Goal: Task Accomplishment & Management: Manage account settings

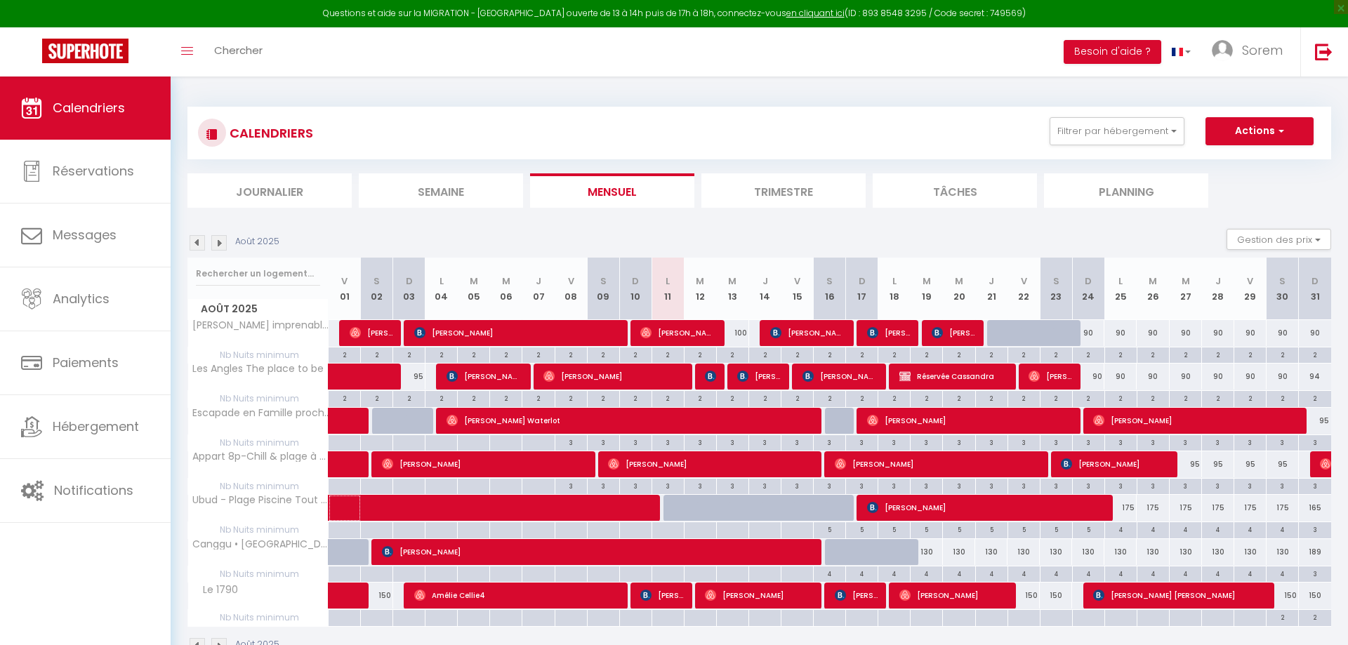
click at [652, 508] on span at bounding box center [511, 508] width 323 height 27
select select "OK"
select select "1"
select select "0"
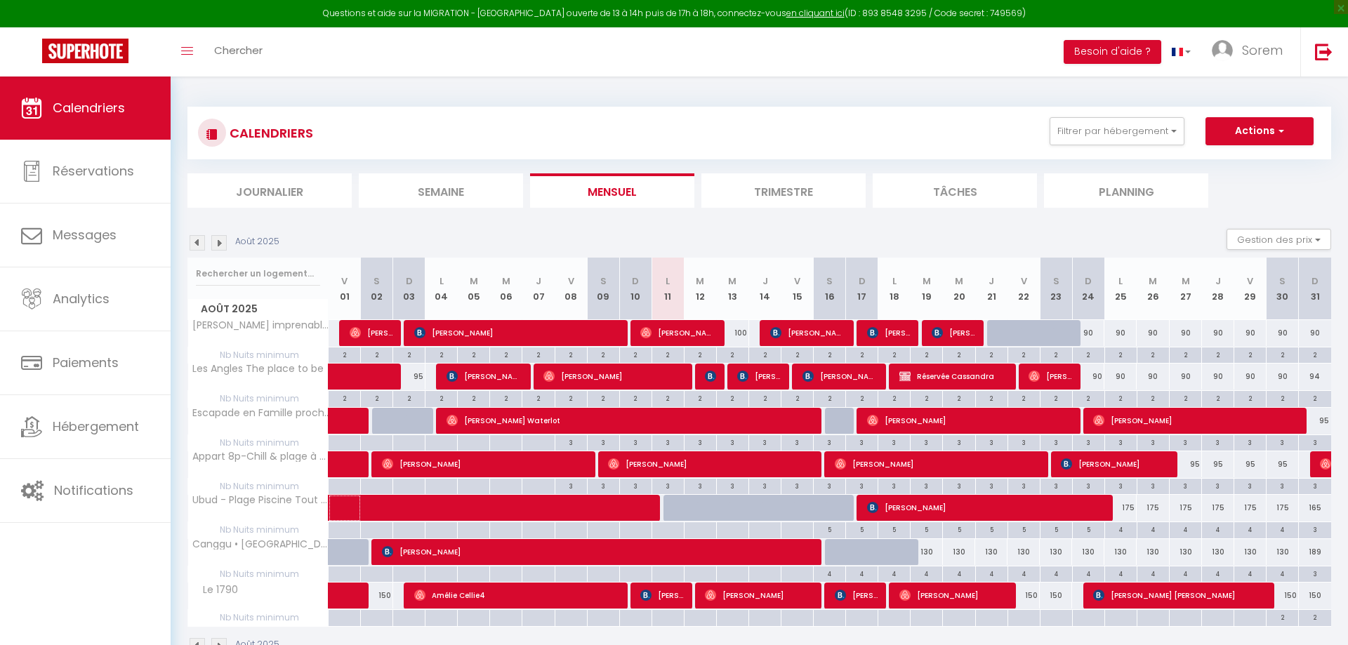
select select "1"
select select
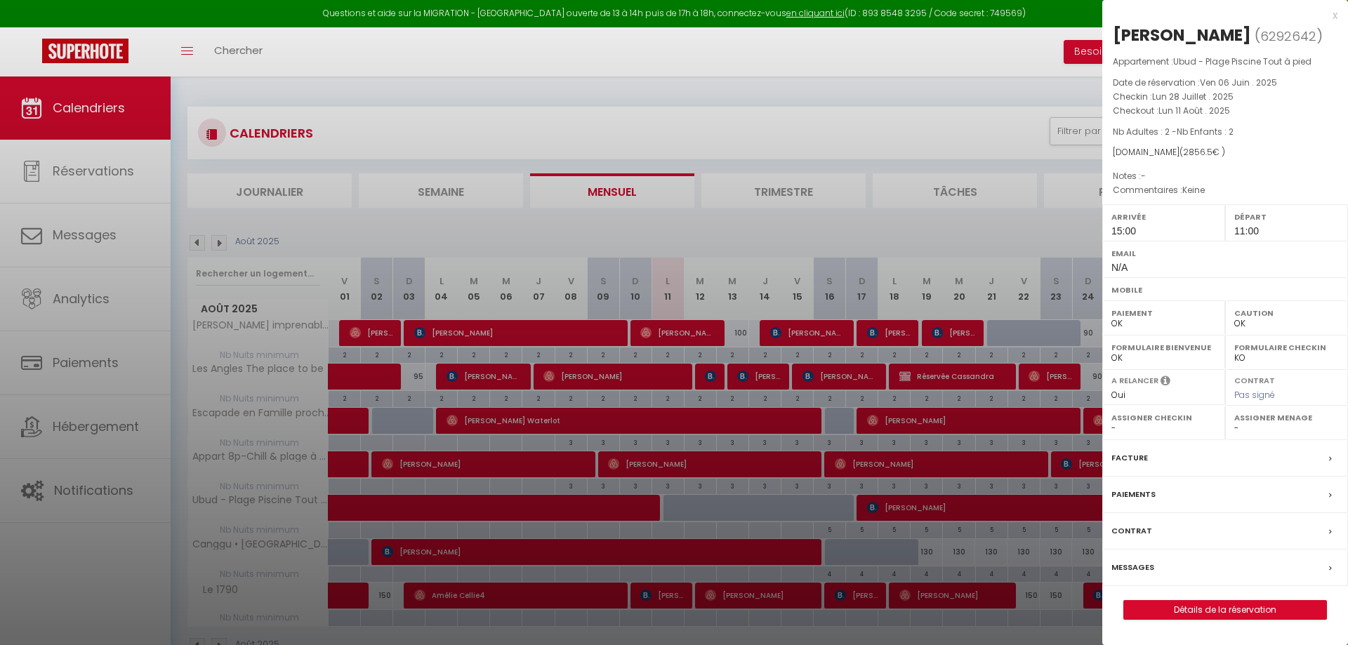
click at [652, 508] on div at bounding box center [674, 322] width 1348 height 645
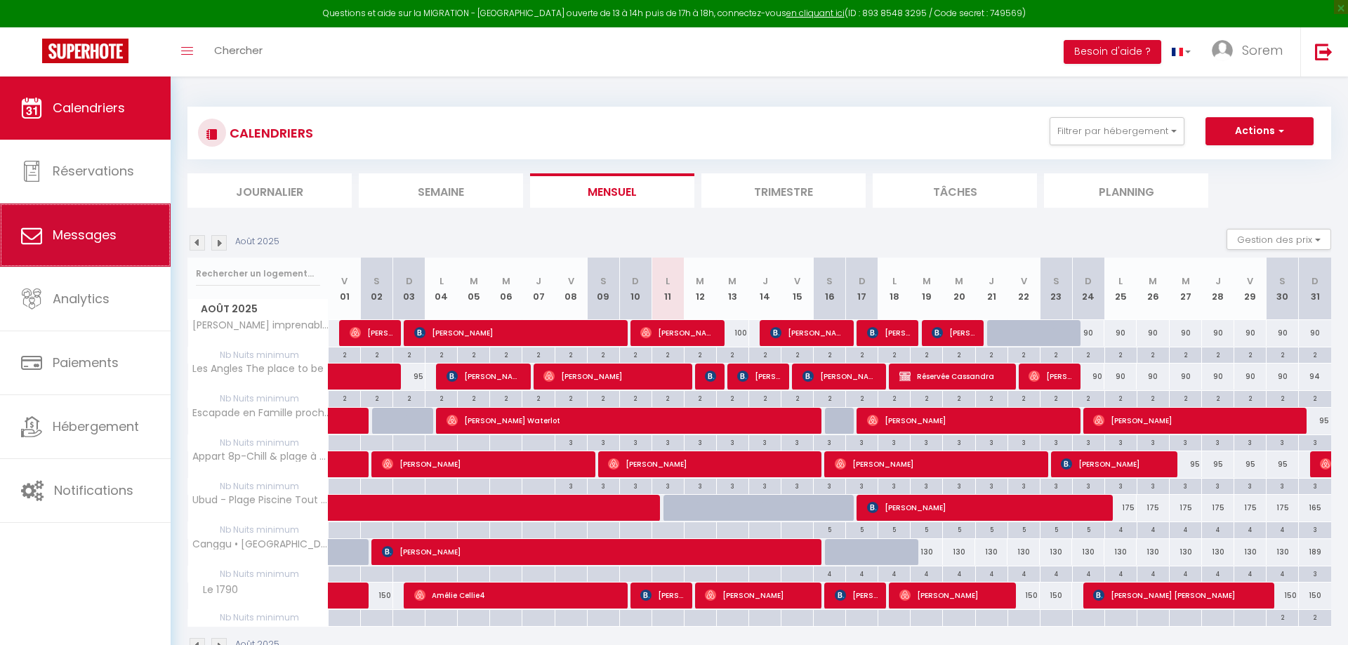
click at [44, 249] on link "Messages" at bounding box center [85, 235] width 171 height 63
select select "message"
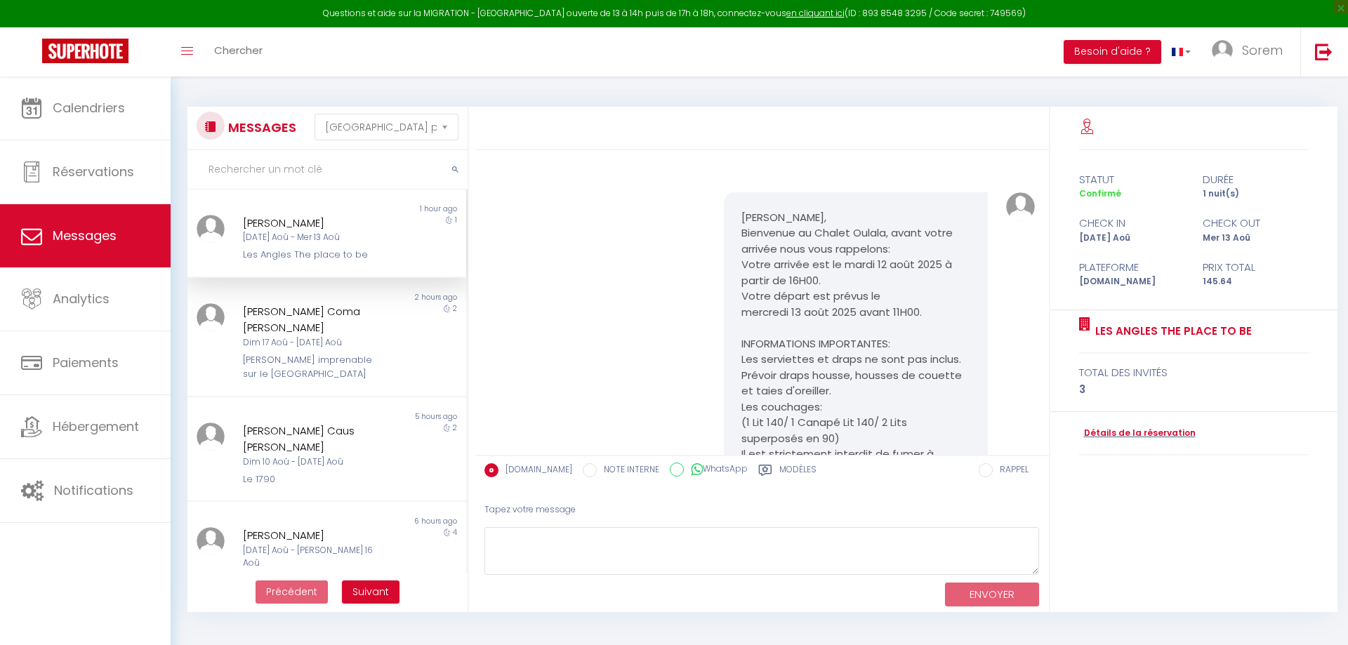
scroll to position [3165, 0]
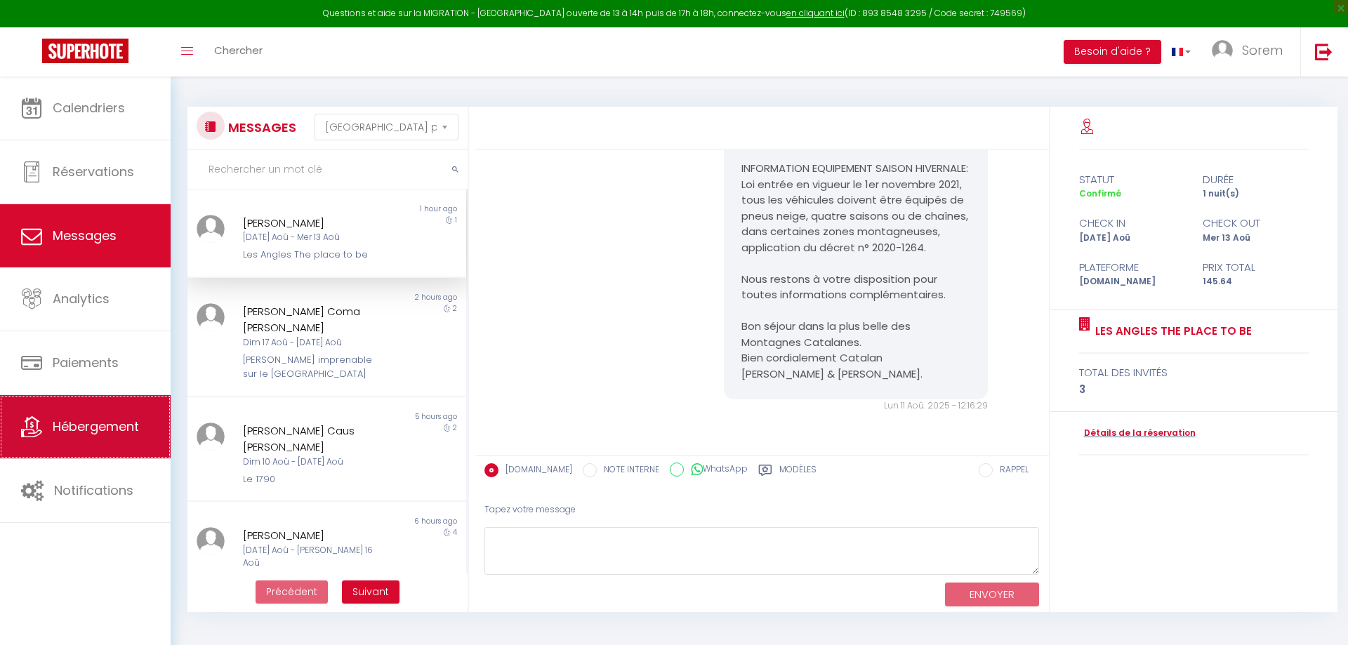
click at [67, 444] on link "Hébergement" at bounding box center [85, 426] width 171 height 63
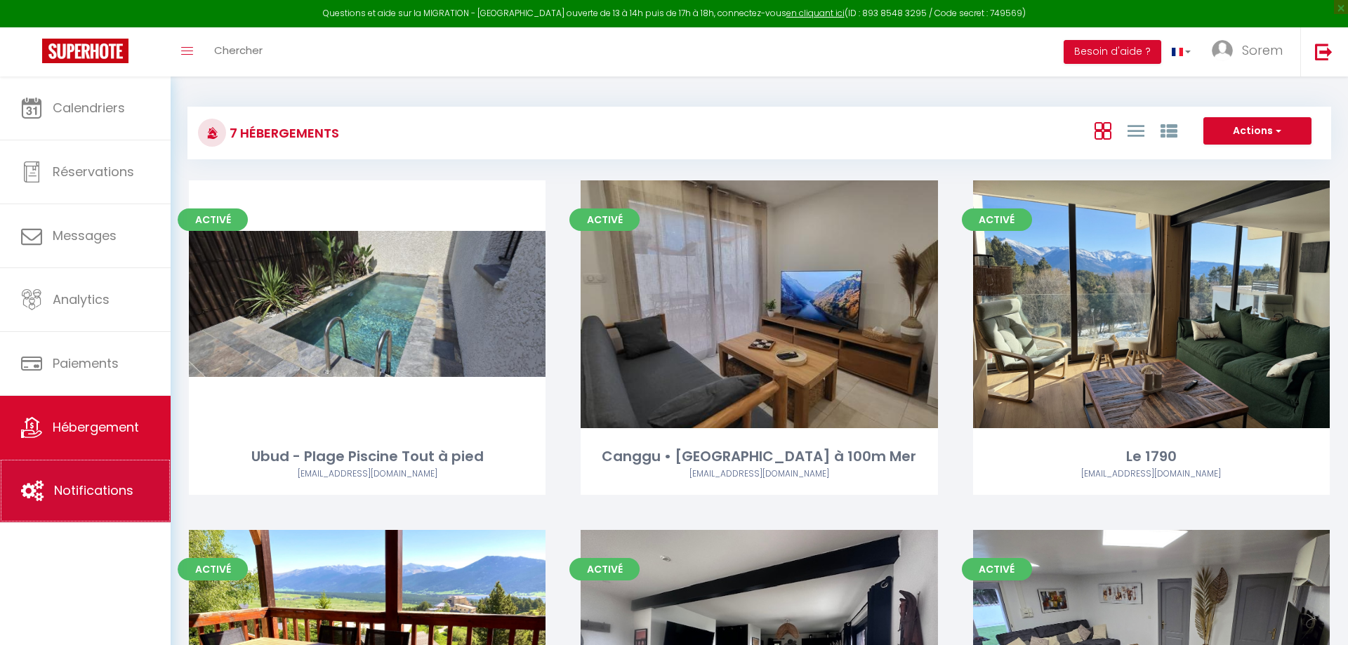
click at [72, 479] on link "Notifications" at bounding box center [85, 490] width 171 height 63
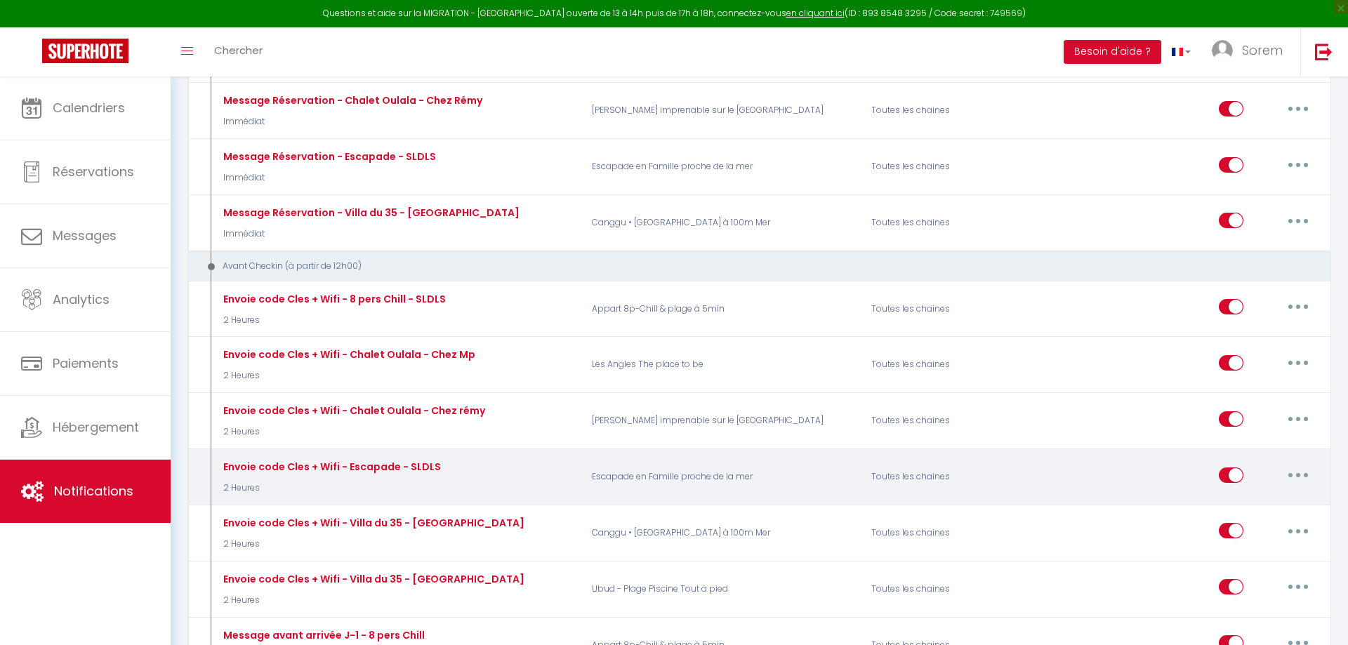
scroll to position [430, 0]
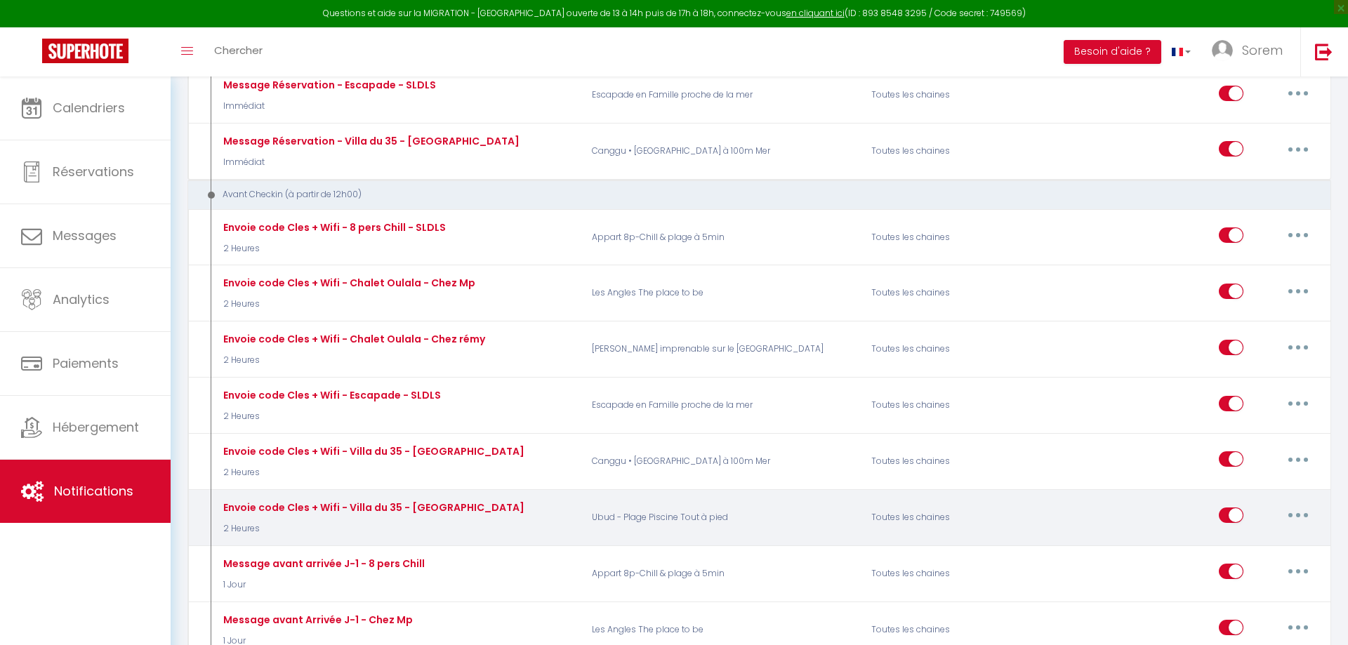
click at [538, 501] on div "Envoie code Cles + Wifi - Villa du 35 - Ubud 2 Heures" at bounding box center [397, 517] width 372 height 41
click at [1296, 504] on button "button" at bounding box center [1298, 515] width 39 height 22
click at [1283, 536] on link "Editer" at bounding box center [1262, 548] width 104 height 24
type input "Envoie code Cles + Wifi - Villa du 35 - [GEOGRAPHIC_DATA]"
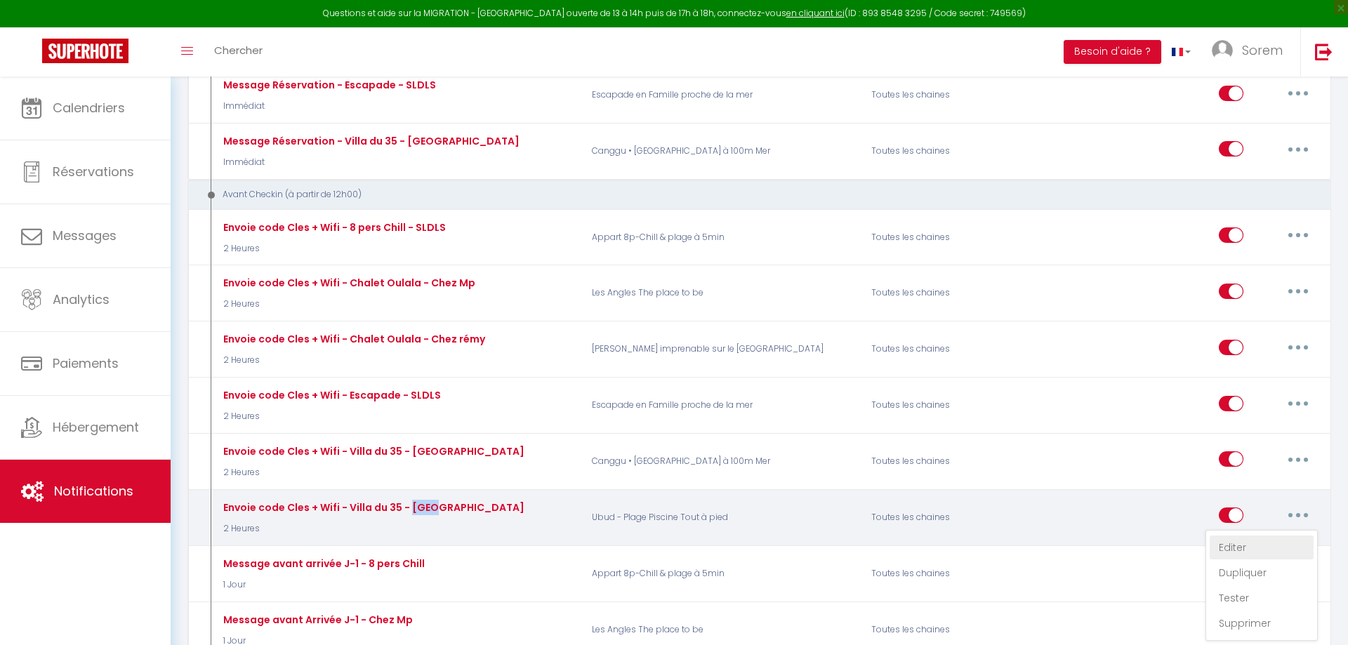
select select "2 Heures"
select select "if_booking_is_paid"
checkbox input "true"
checkbox input "false"
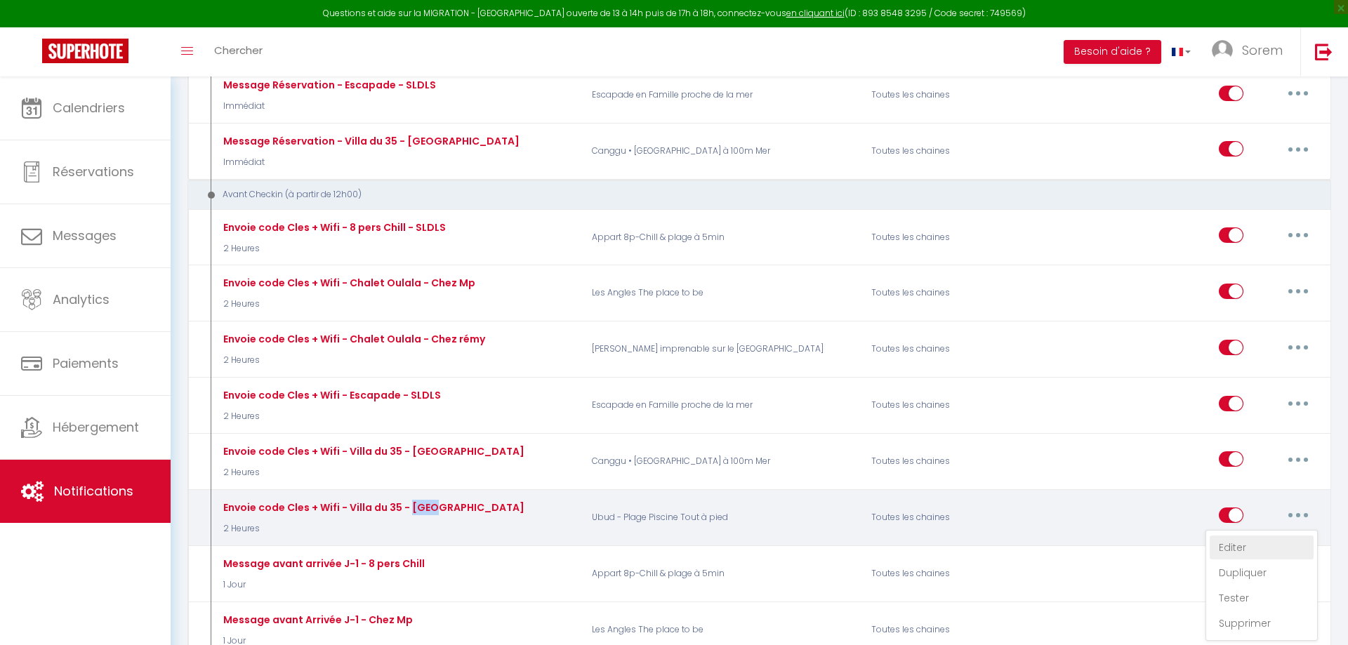
radio input "true"
type input "Vos codes Accès - [RENTAL:NAME] - [GUEST:FIRST_NAME] [GUEST:NAME]"
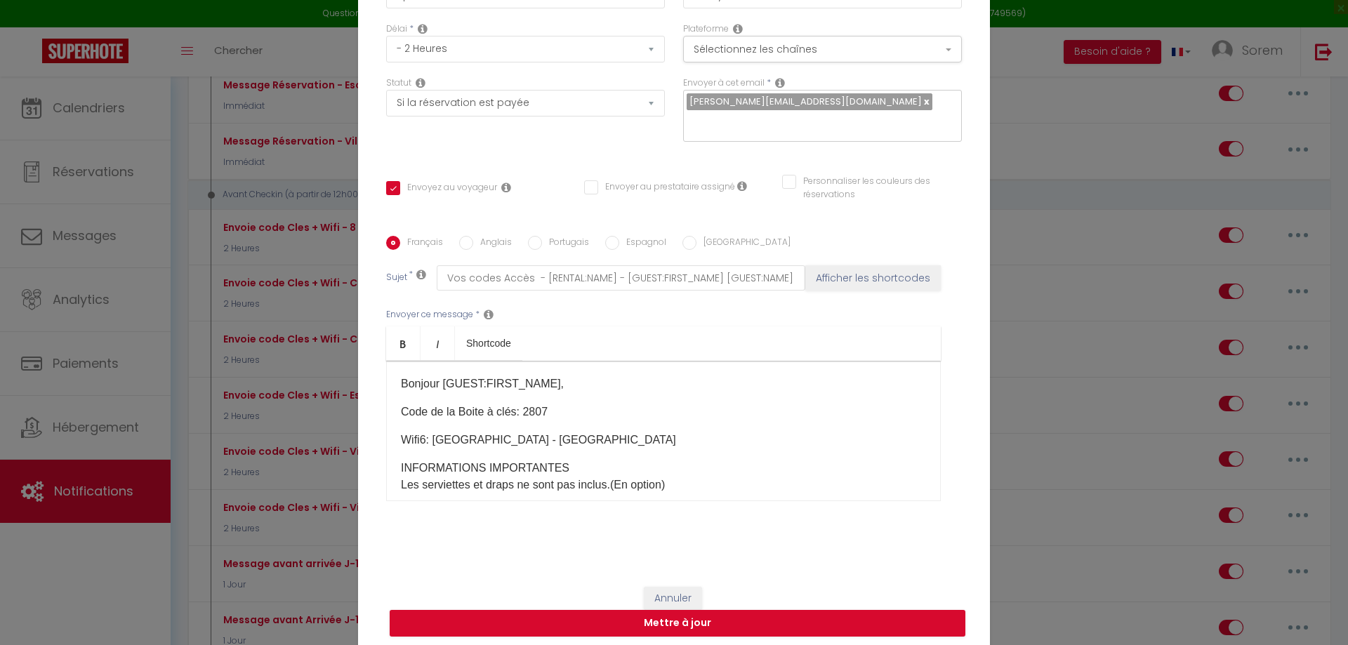
scroll to position [121, 0]
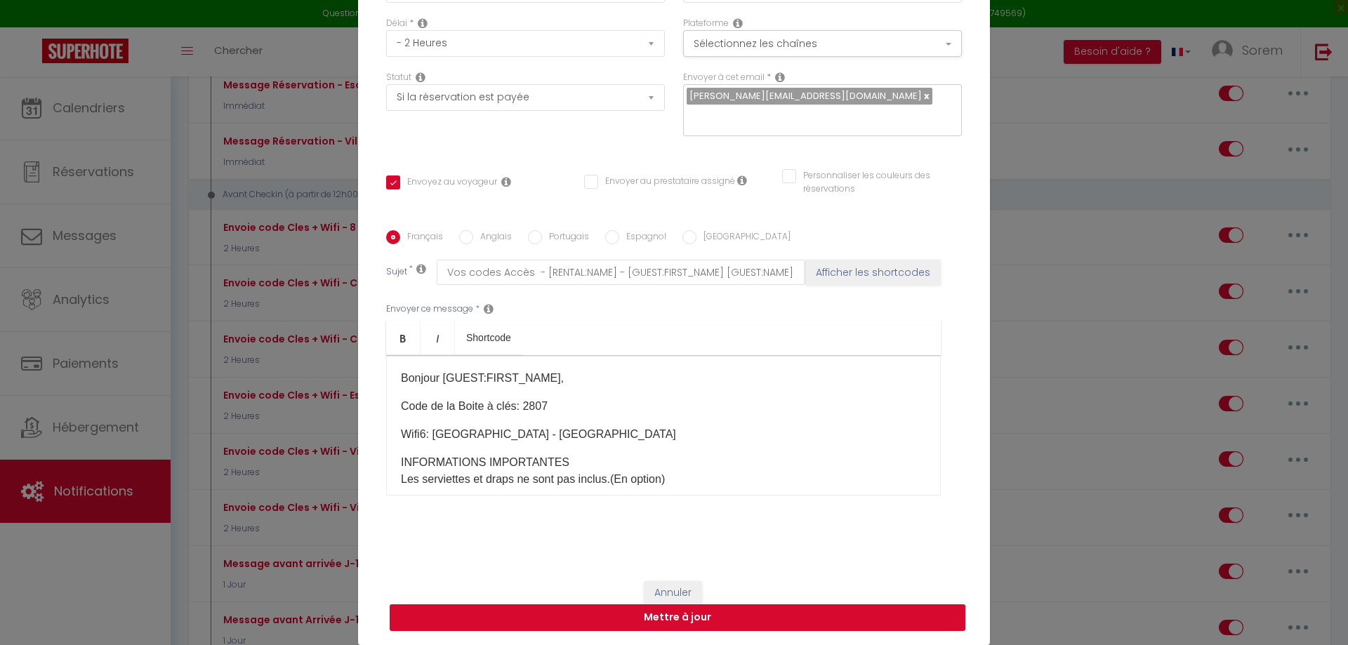
click at [680, 619] on button "Mettre à jour" at bounding box center [678, 618] width 576 height 27
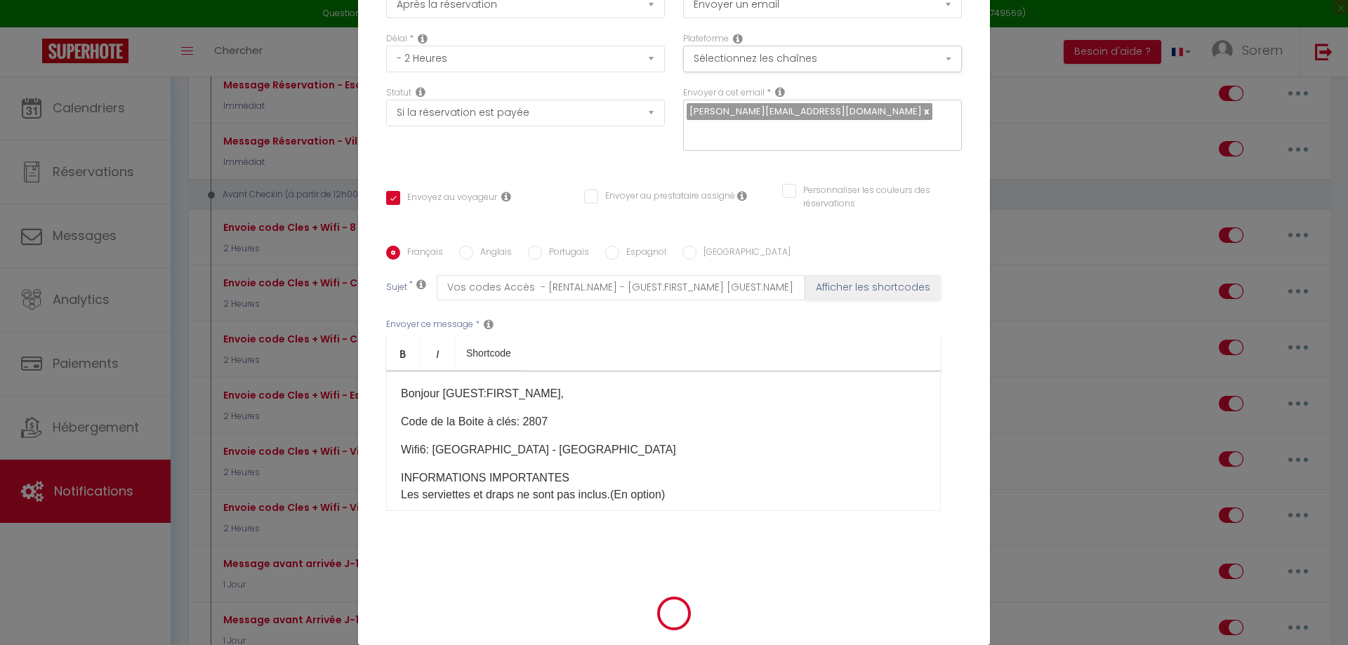
checkbox input "true"
checkbox input "false"
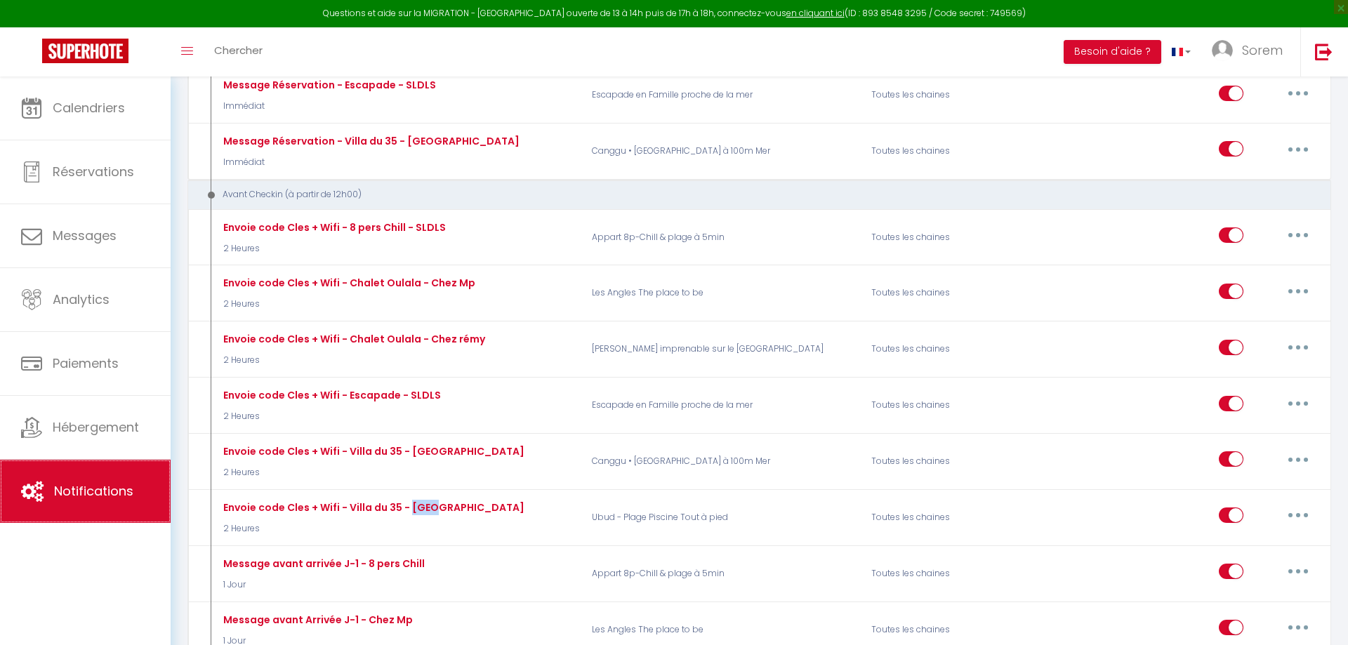
click at [107, 509] on link "Notifications" at bounding box center [85, 491] width 171 height 63
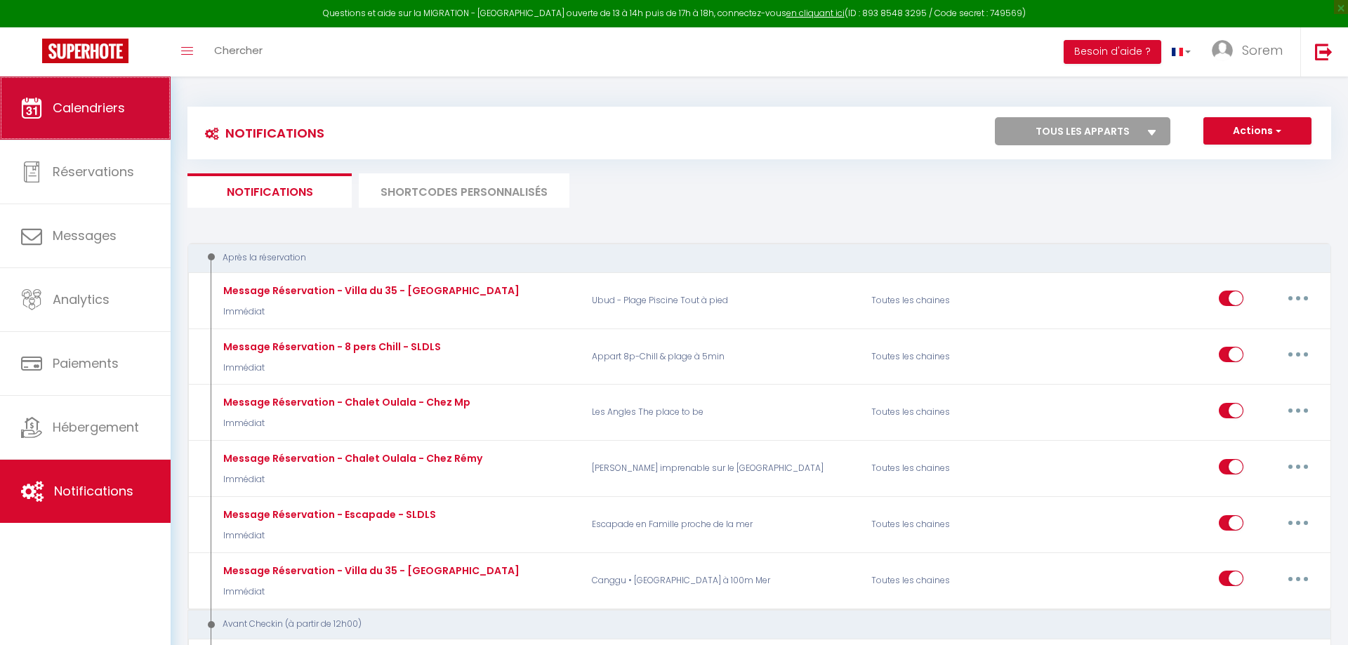
click at [105, 114] on span "Calendriers" at bounding box center [89, 108] width 72 height 18
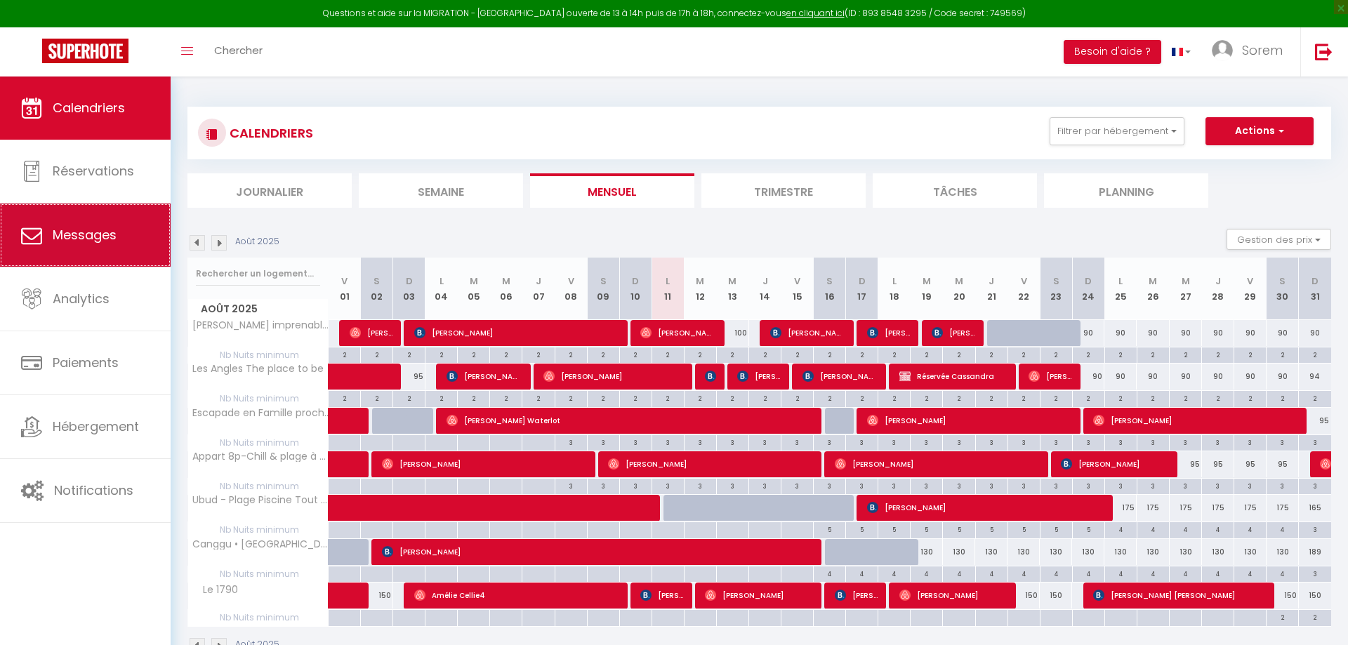
click at [93, 232] on span "Messages" at bounding box center [85, 235] width 64 height 18
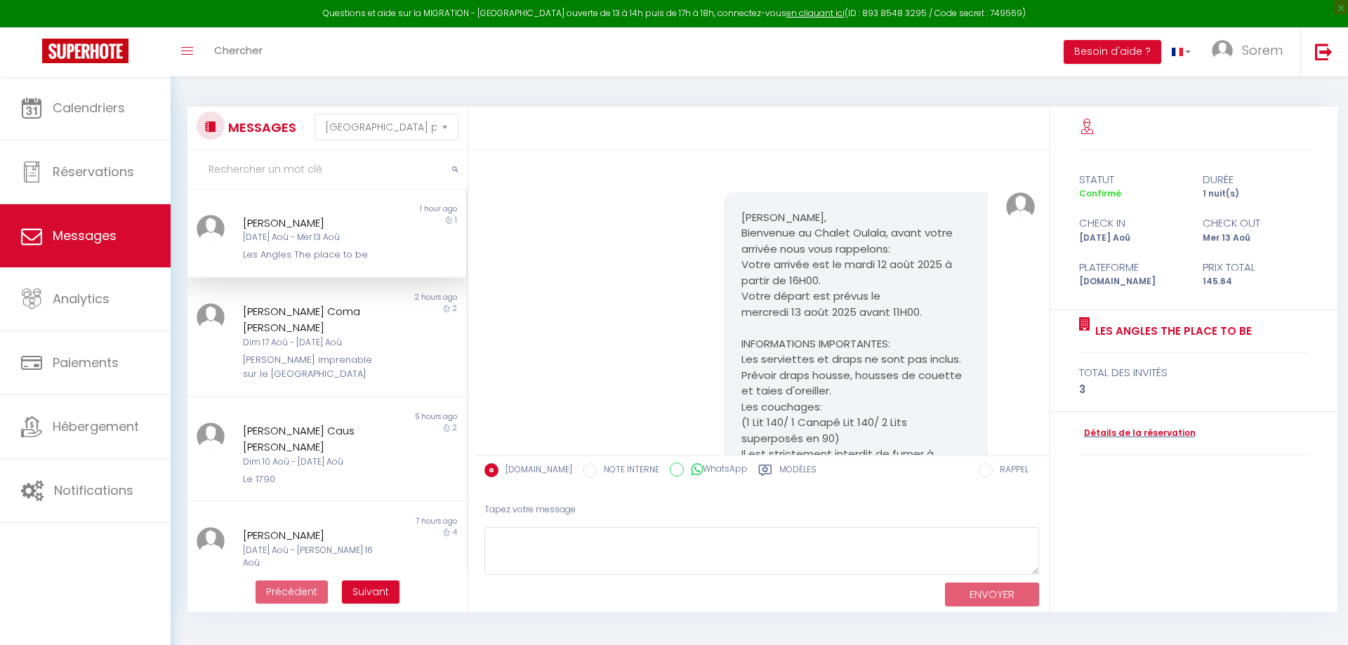
scroll to position [3165, 0]
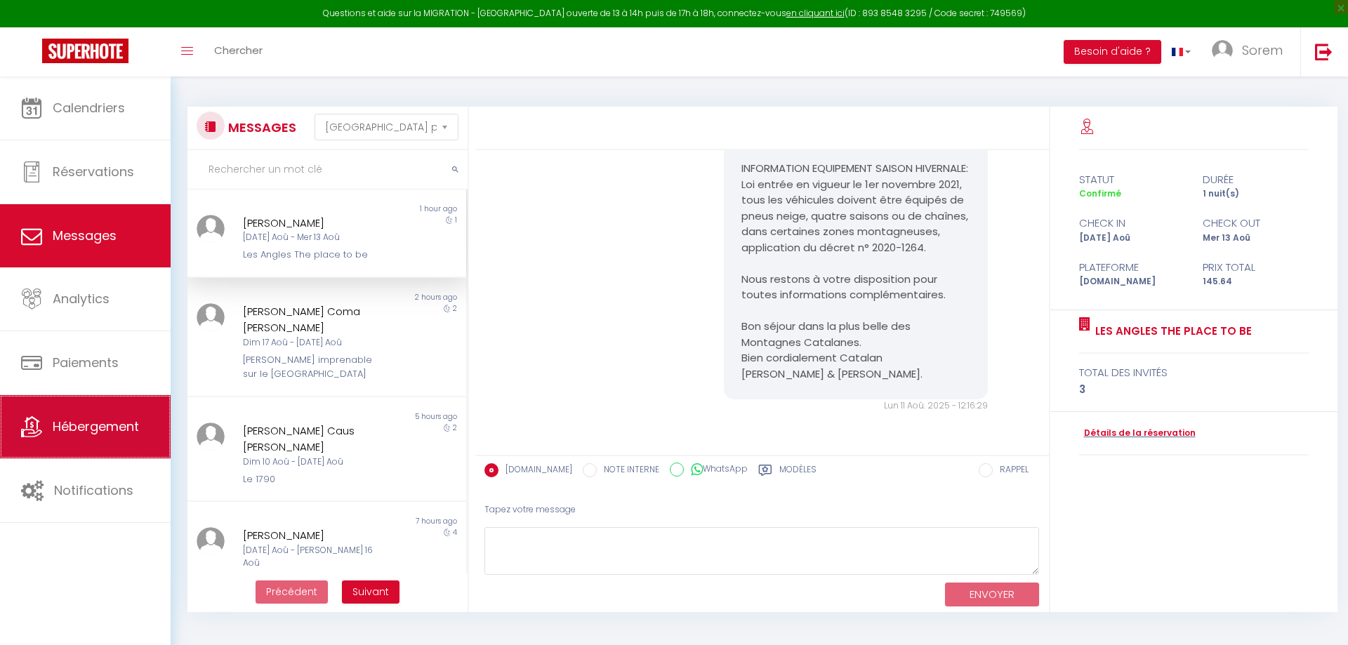
click at [103, 444] on link "Hébergement" at bounding box center [85, 426] width 171 height 63
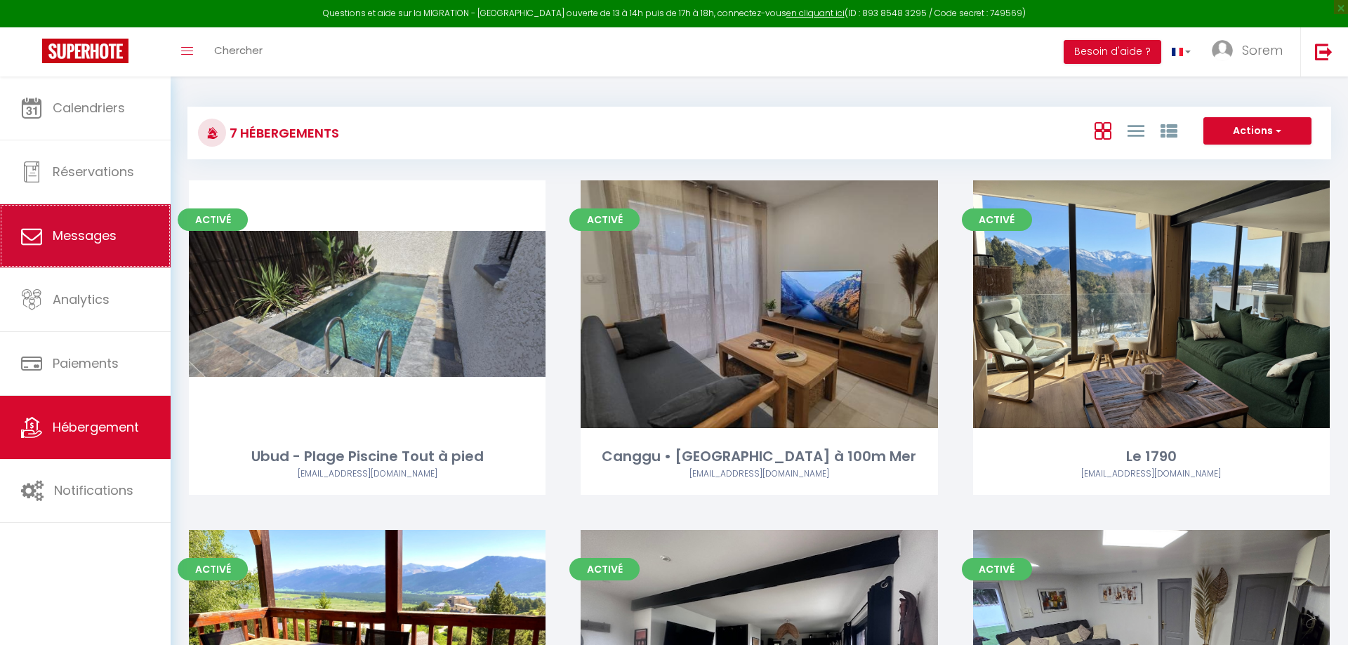
click at [115, 230] on span "Messages" at bounding box center [85, 236] width 64 height 18
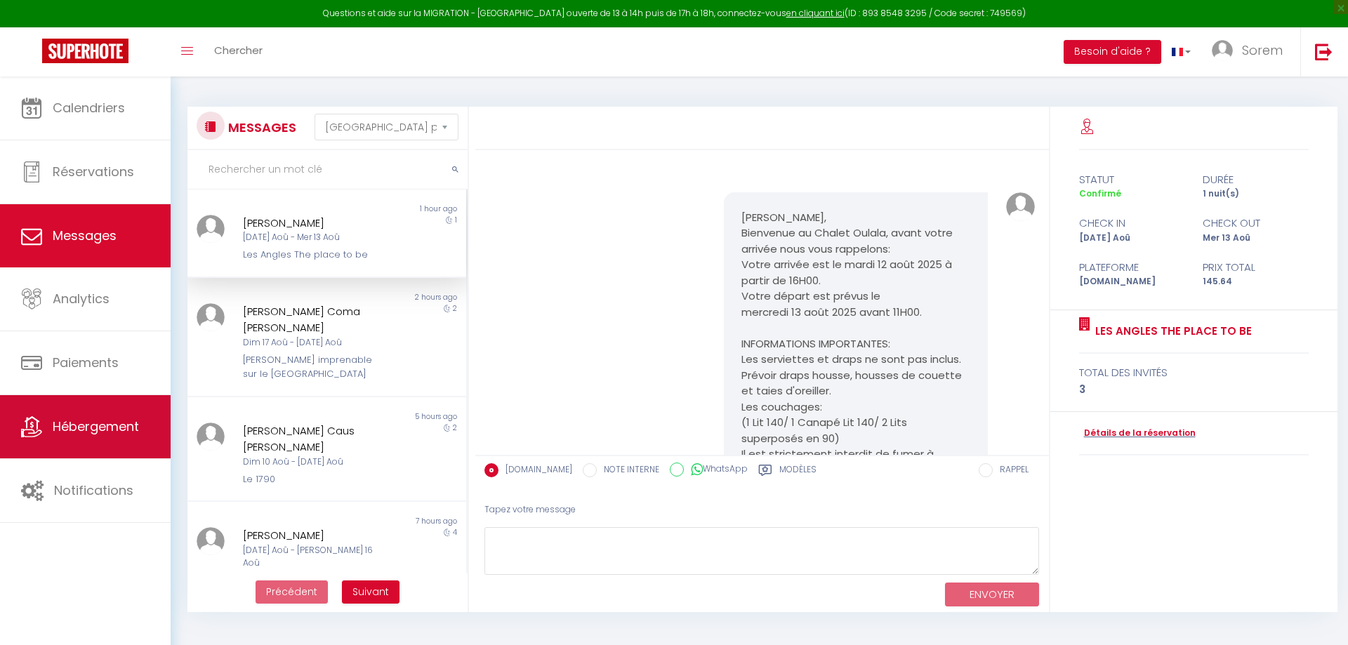
scroll to position [3165, 0]
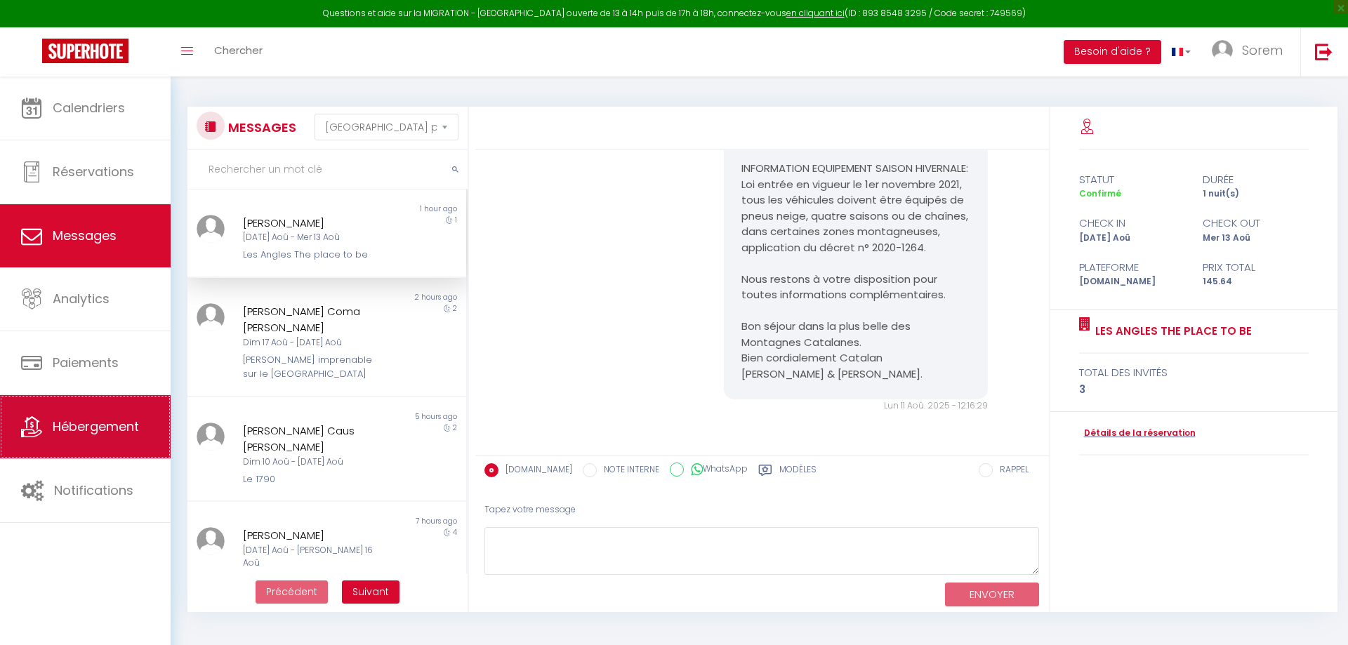
click at [107, 428] on span "Hébergement" at bounding box center [96, 427] width 86 height 18
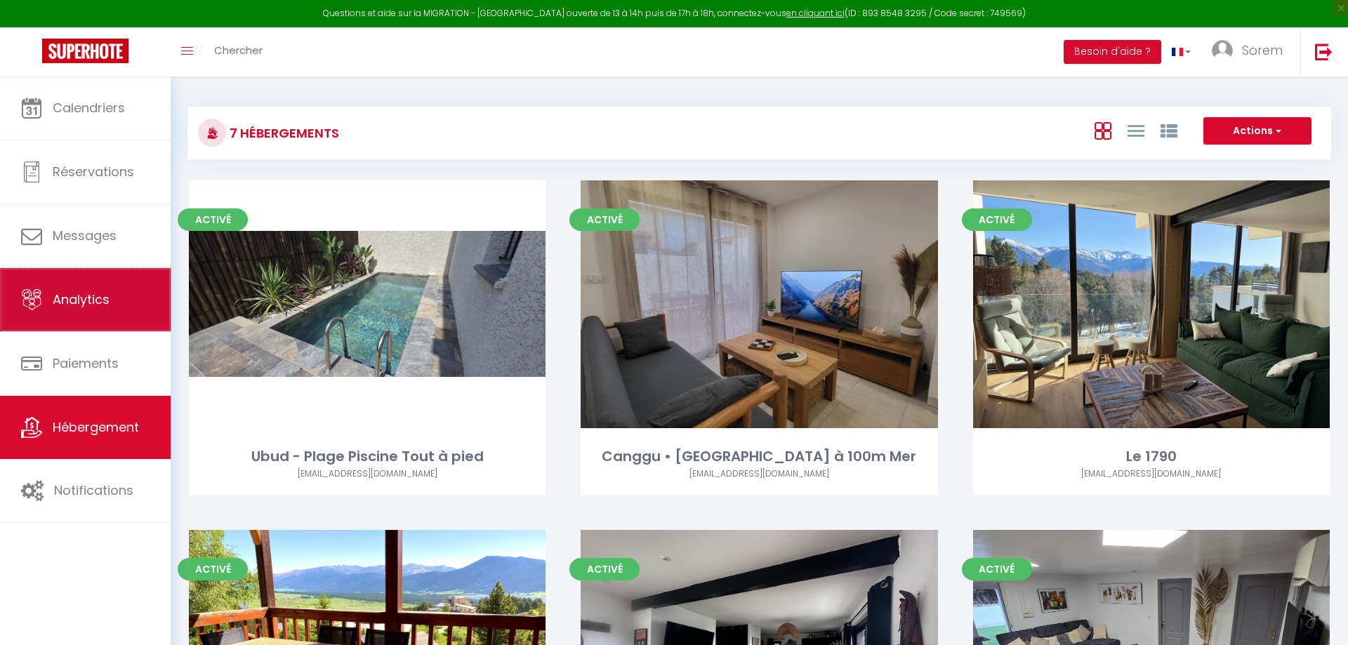
click at [105, 308] on span "Analytics" at bounding box center [81, 300] width 57 height 18
select select "2025"
select select "8"
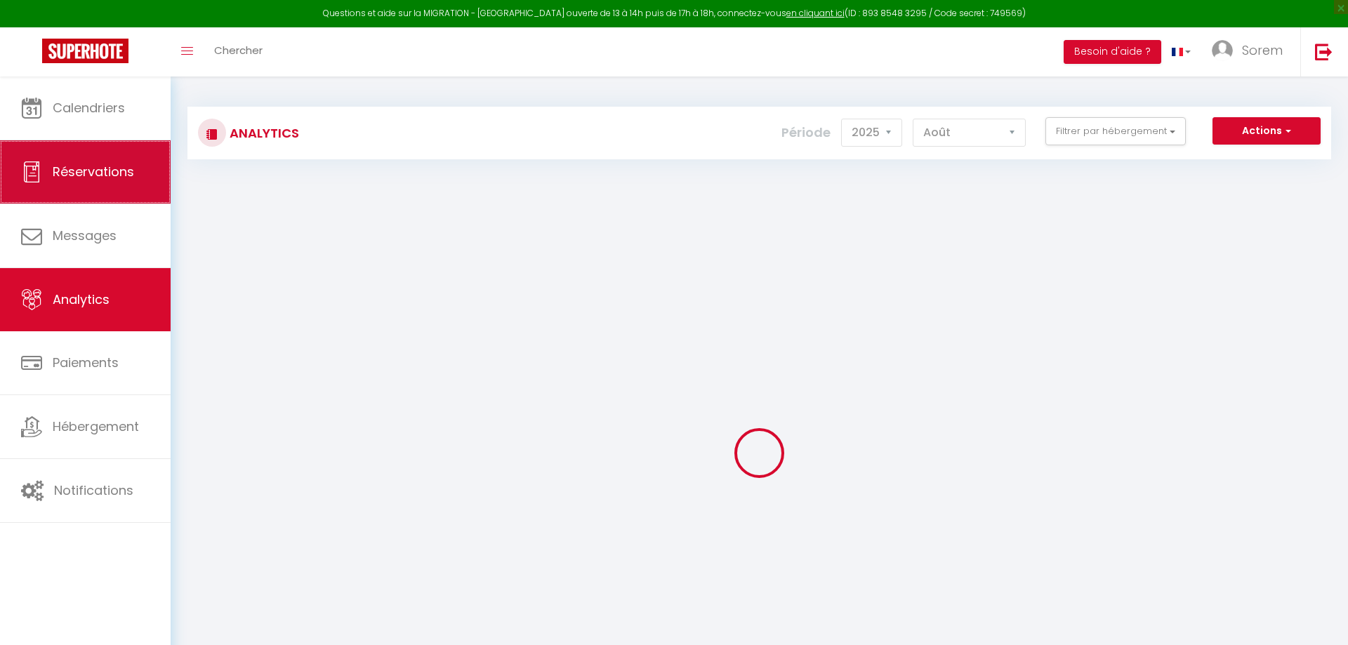
click at [111, 179] on span "Réservations" at bounding box center [93, 172] width 81 height 18
select select "not_cancelled"
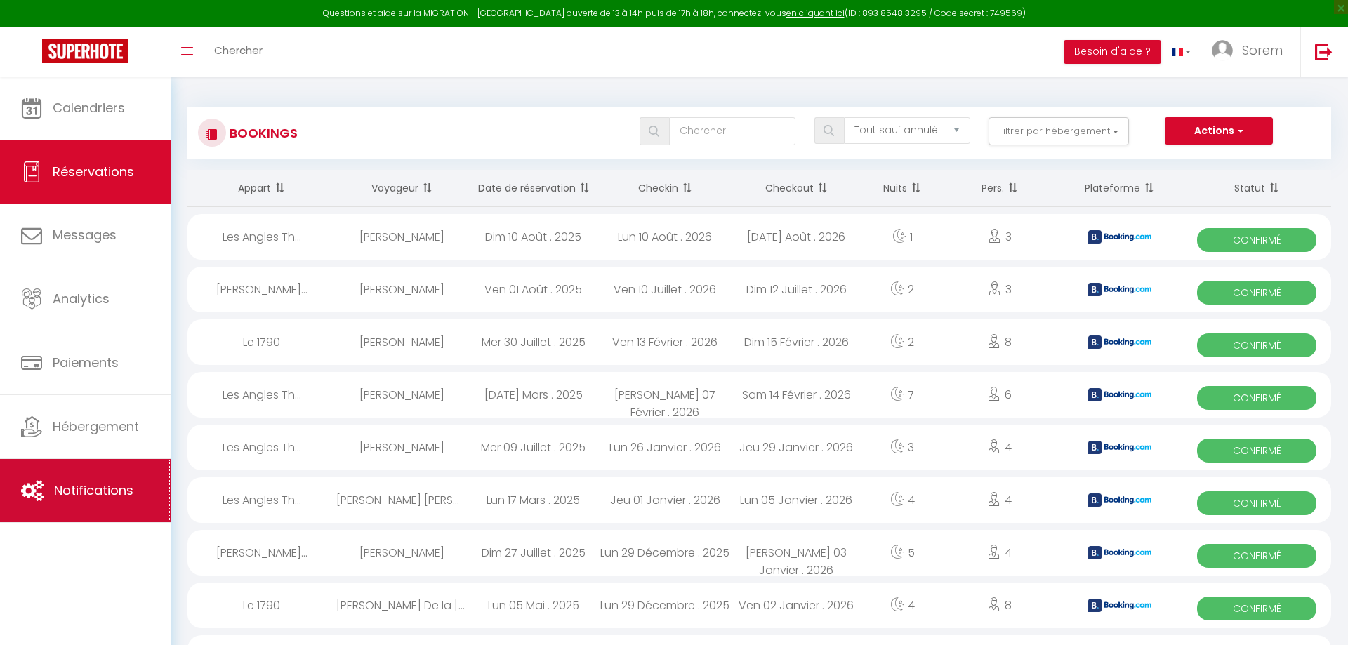
click at [121, 475] on link "Notifications" at bounding box center [85, 490] width 171 height 63
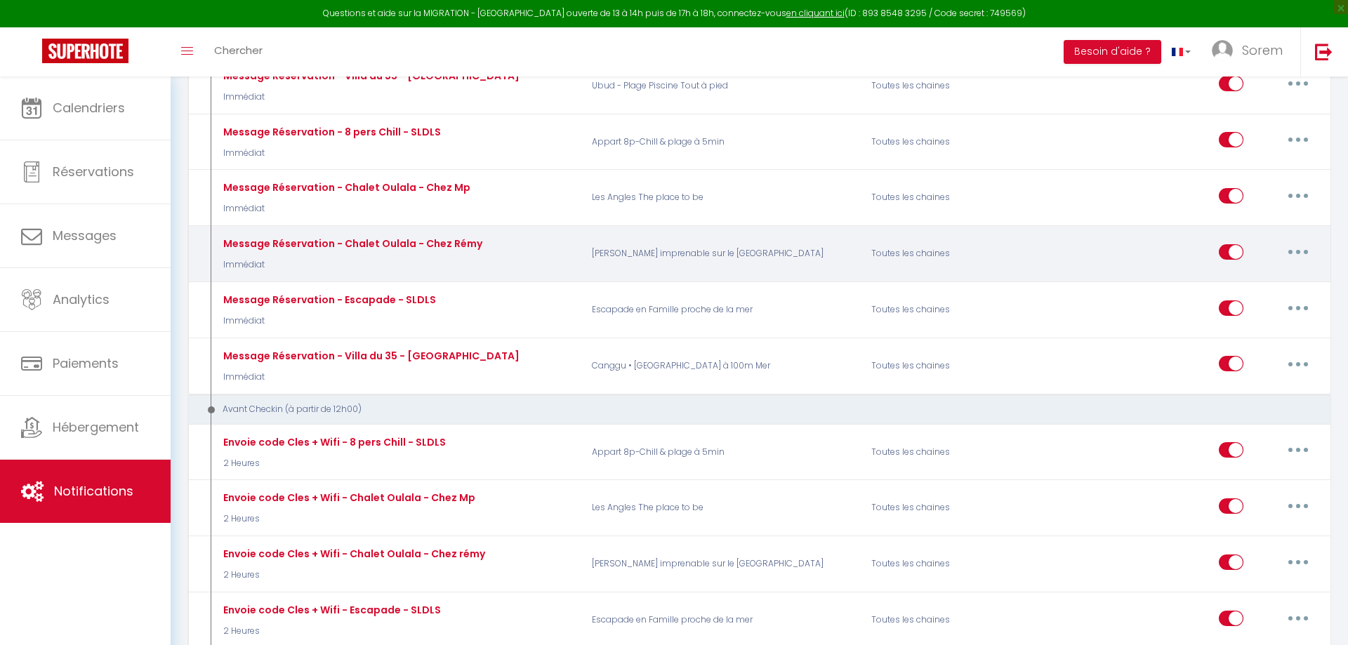
scroll to position [143, 0]
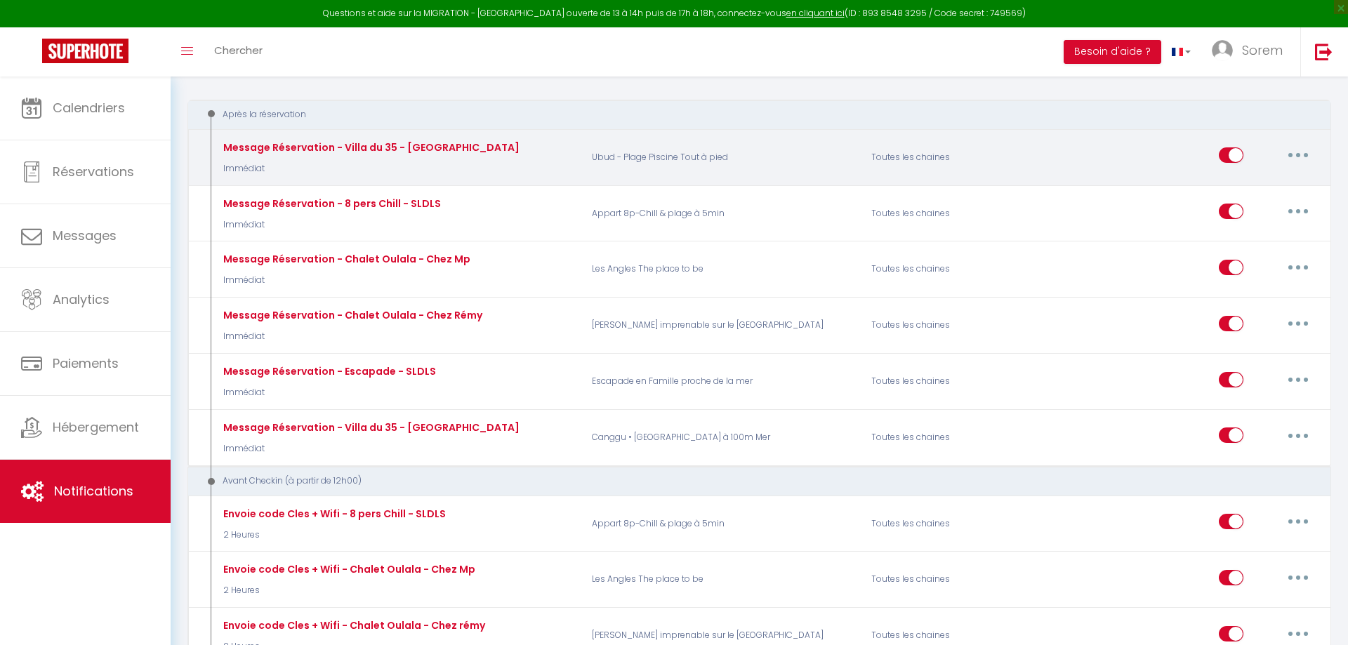
click at [433, 171] on div "Message Réservation - Villa du 35 - Ubud Immédiat" at bounding box center [397, 157] width 372 height 41
click at [1310, 161] on button "button" at bounding box center [1298, 155] width 39 height 22
click at [1272, 184] on link "Editer" at bounding box center [1262, 188] width 104 height 24
type input "Message Réservation - Villa du 35 - [GEOGRAPHIC_DATA]"
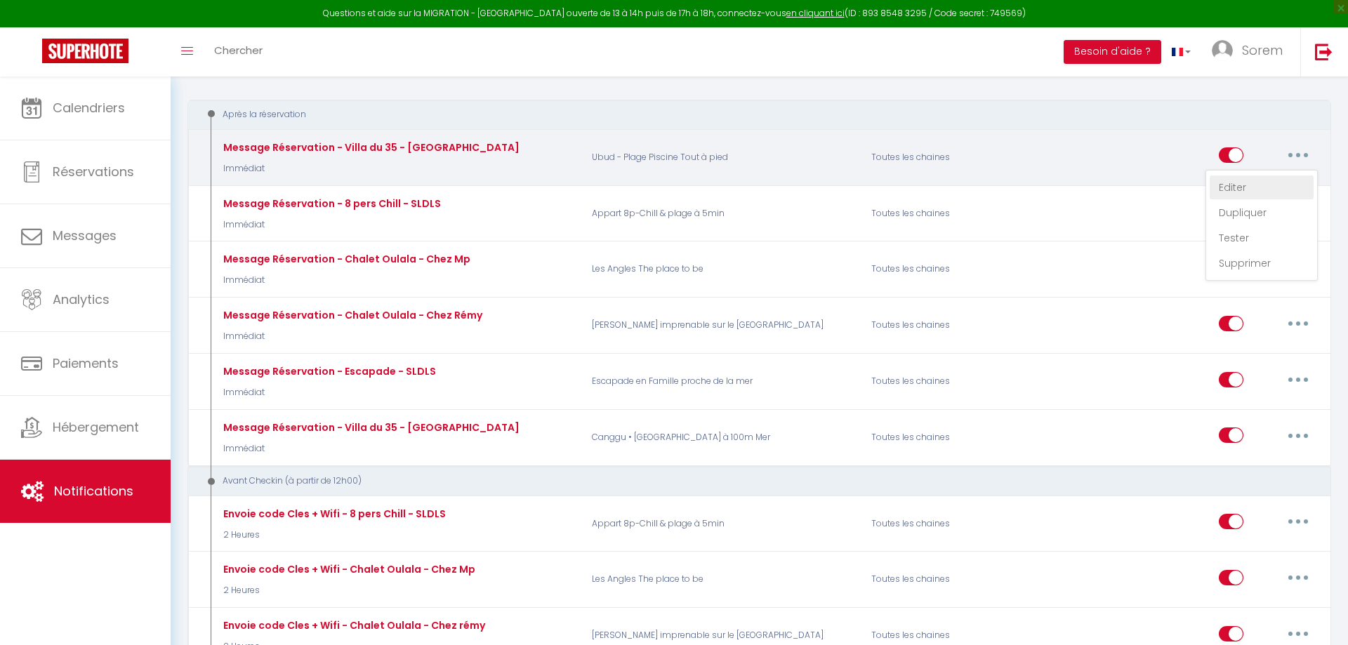
select select "Immédiat"
select select "if_booking_is_paid"
checkbox input "true"
checkbox input "false"
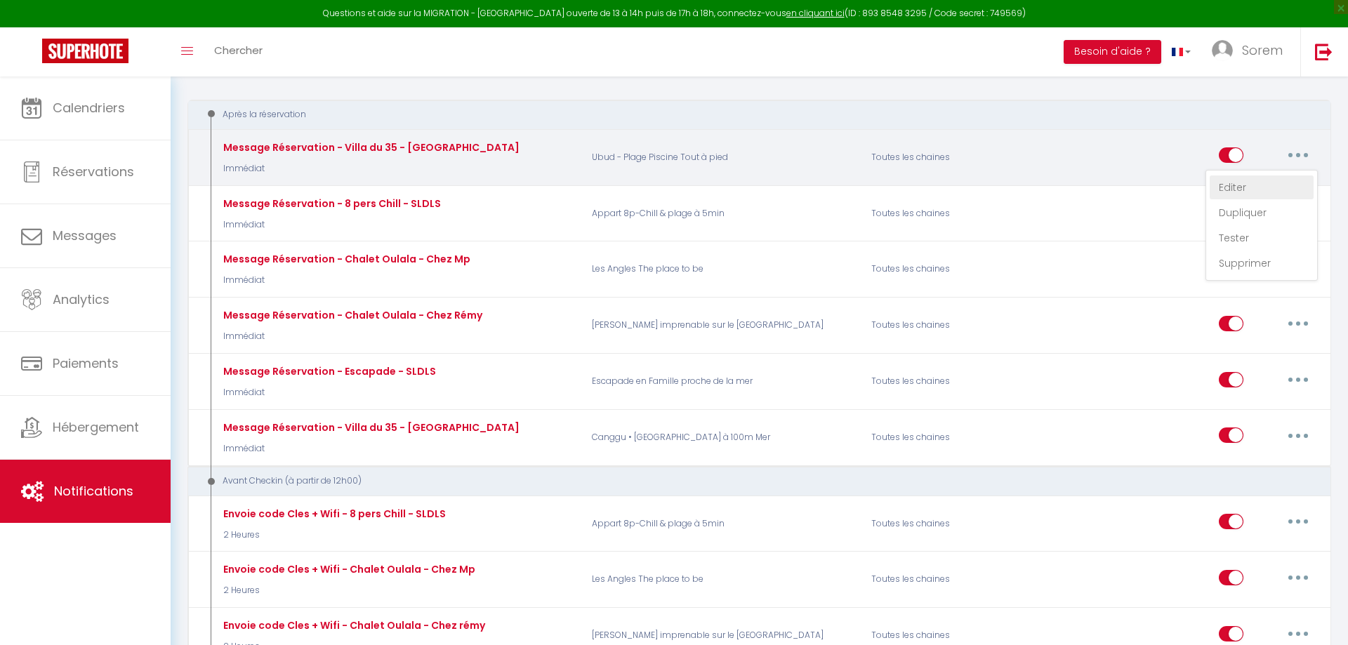
radio input "true"
type input "Merci pour votre réservation"
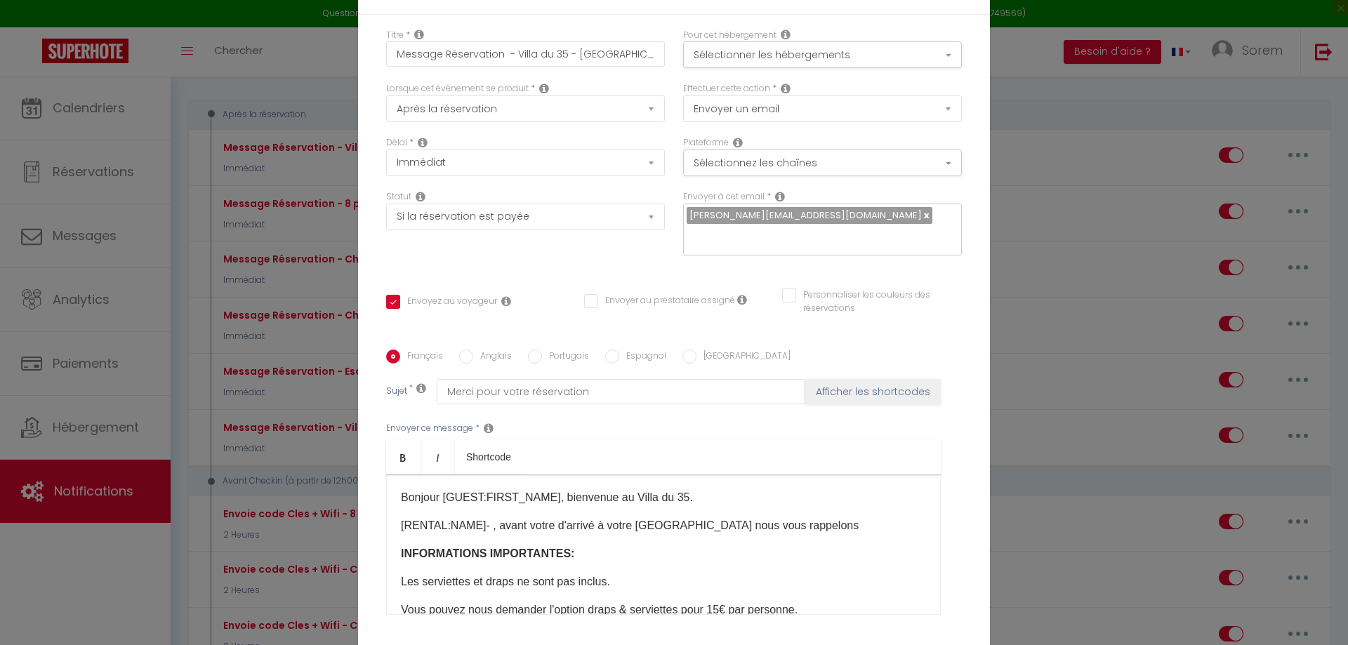
scroll to position [121, 0]
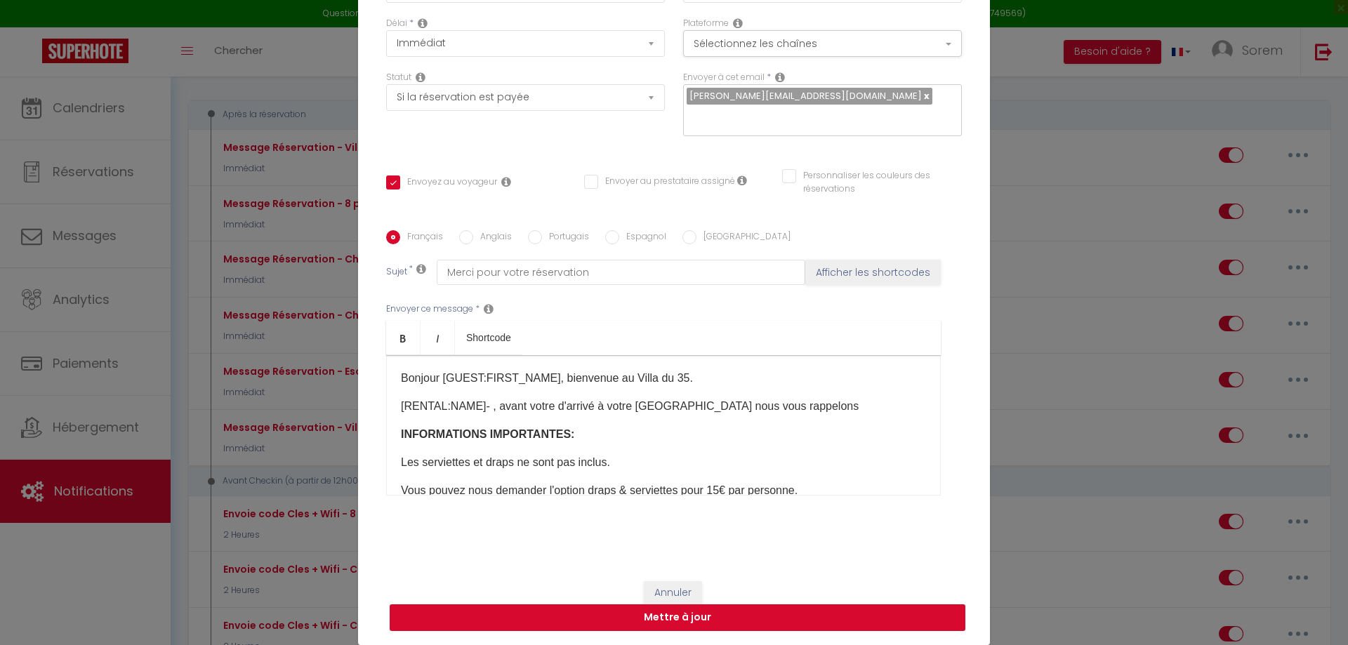
click at [911, 621] on button "Mettre à jour" at bounding box center [678, 618] width 576 height 27
checkbox input "true"
checkbox input "false"
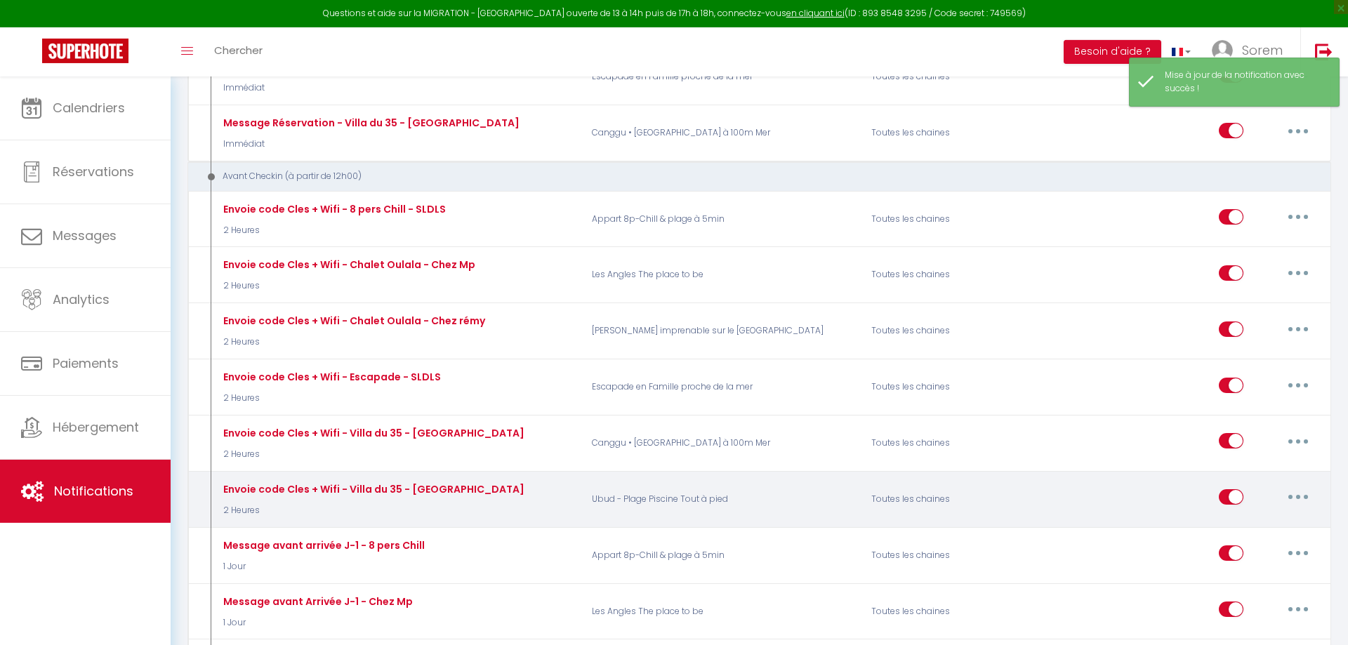
scroll to position [501, 0]
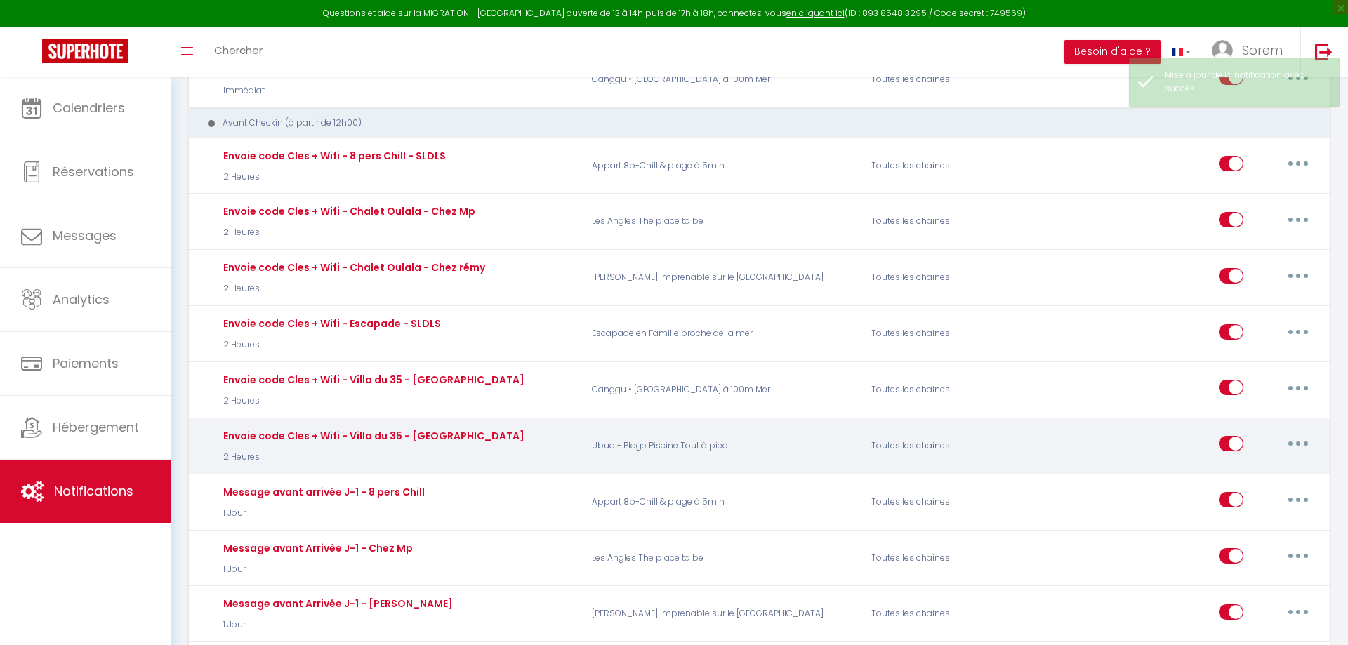
click at [1298, 435] on button "button" at bounding box center [1298, 444] width 39 height 22
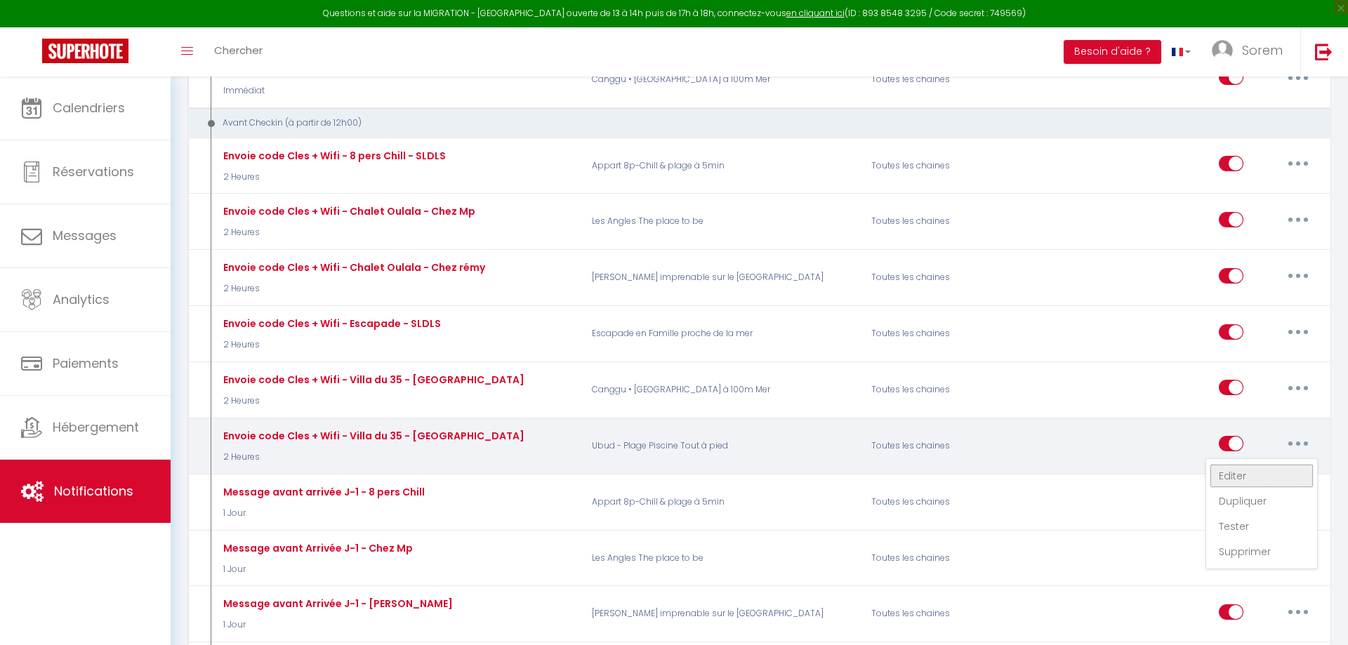
click at [1286, 464] on link "Editer" at bounding box center [1262, 476] width 104 height 24
type input "Envoie code Cles + Wifi - Villa du 35 - [GEOGRAPHIC_DATA]"
select select "2 Heures"
select select "if_booking_is_paid"
checkbox input "true"
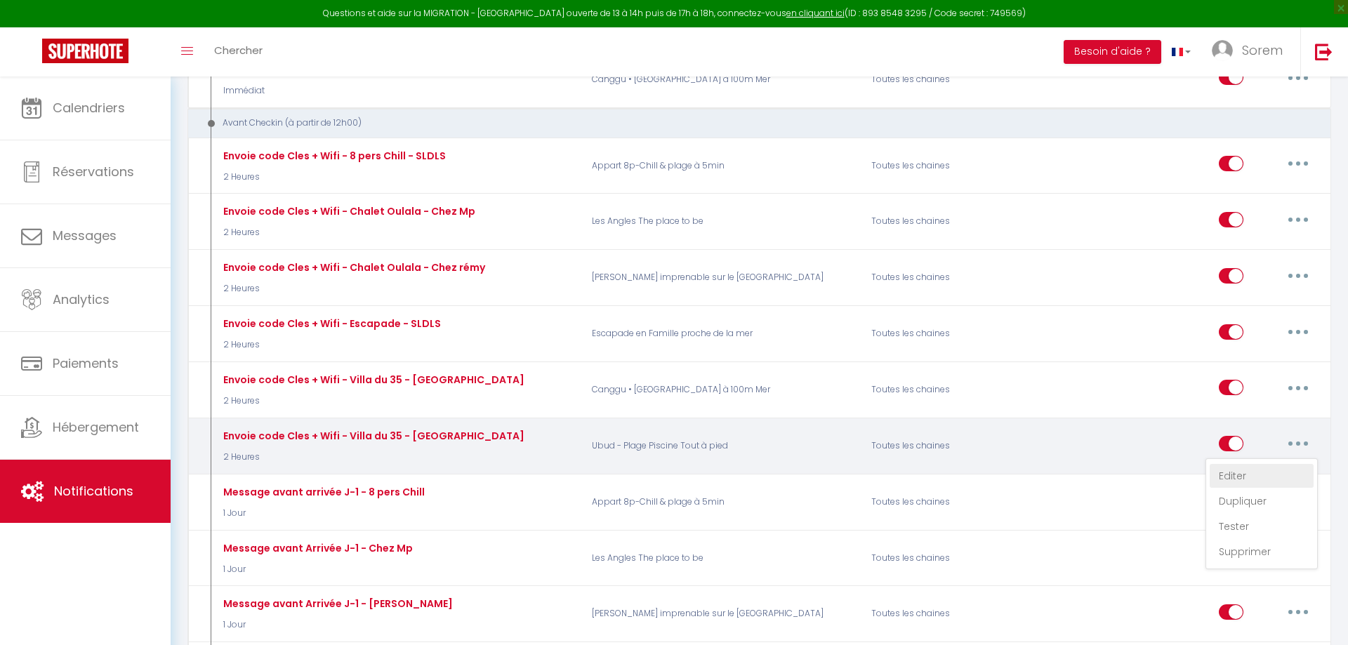
checkbox input "false"
radio input "true"
type input "Vos codes Accès - [RENTAL:NAME] - [GUEST:FIRST_NAME] [GUEST:NAME]"
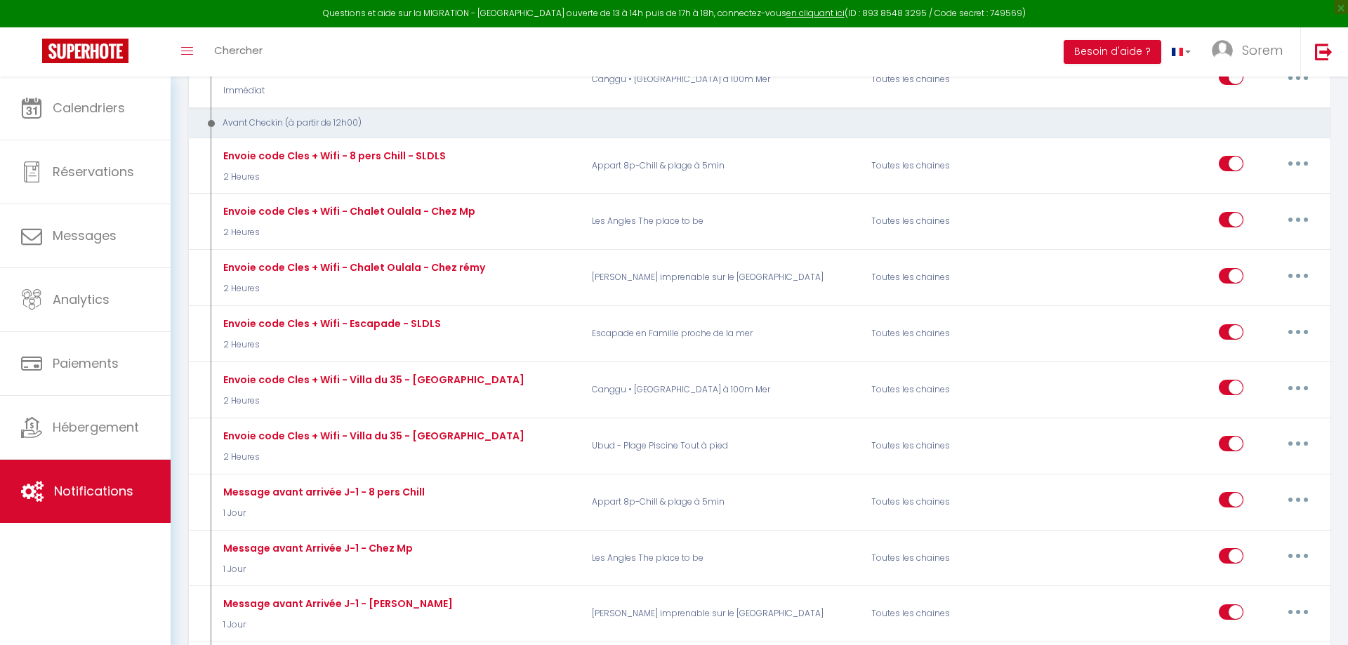
scroll to position [114, 0]
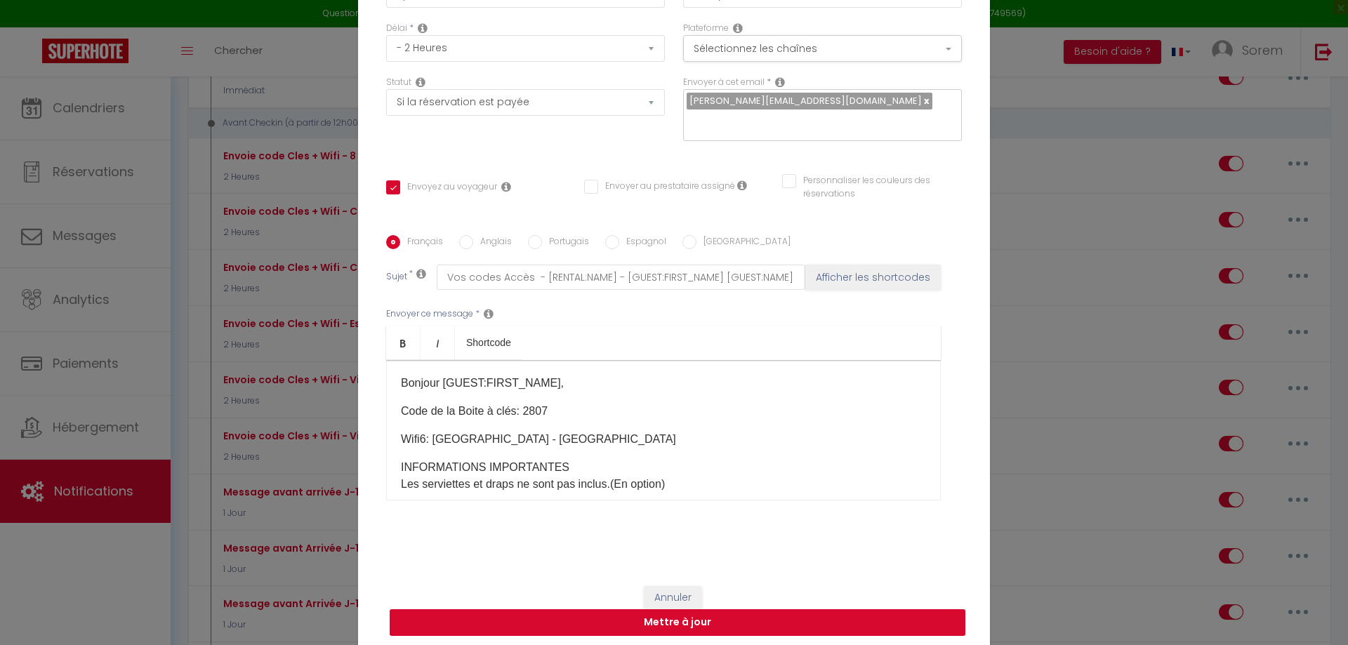
click at [850, 628] on button "Mettre à jour" at bounding box center [678, 622] width 576 height 27
checkbox input "true"
checkbox input "false"
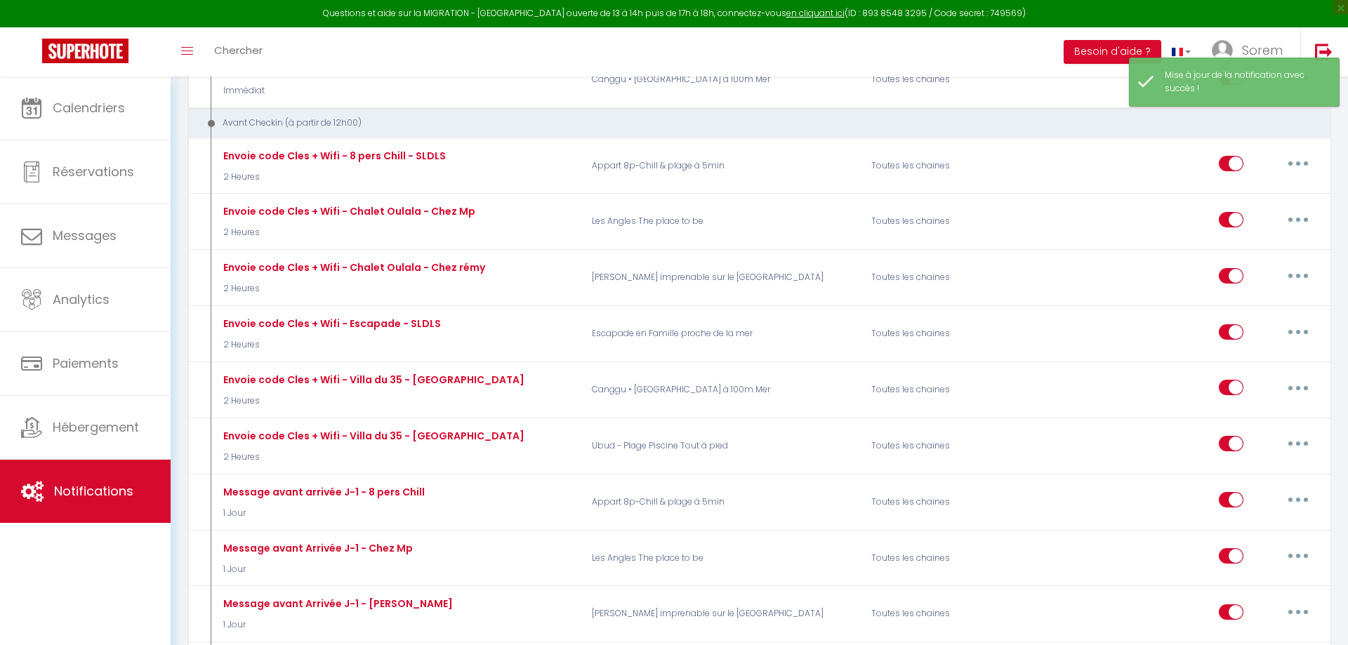
scroll to position [143, 0]
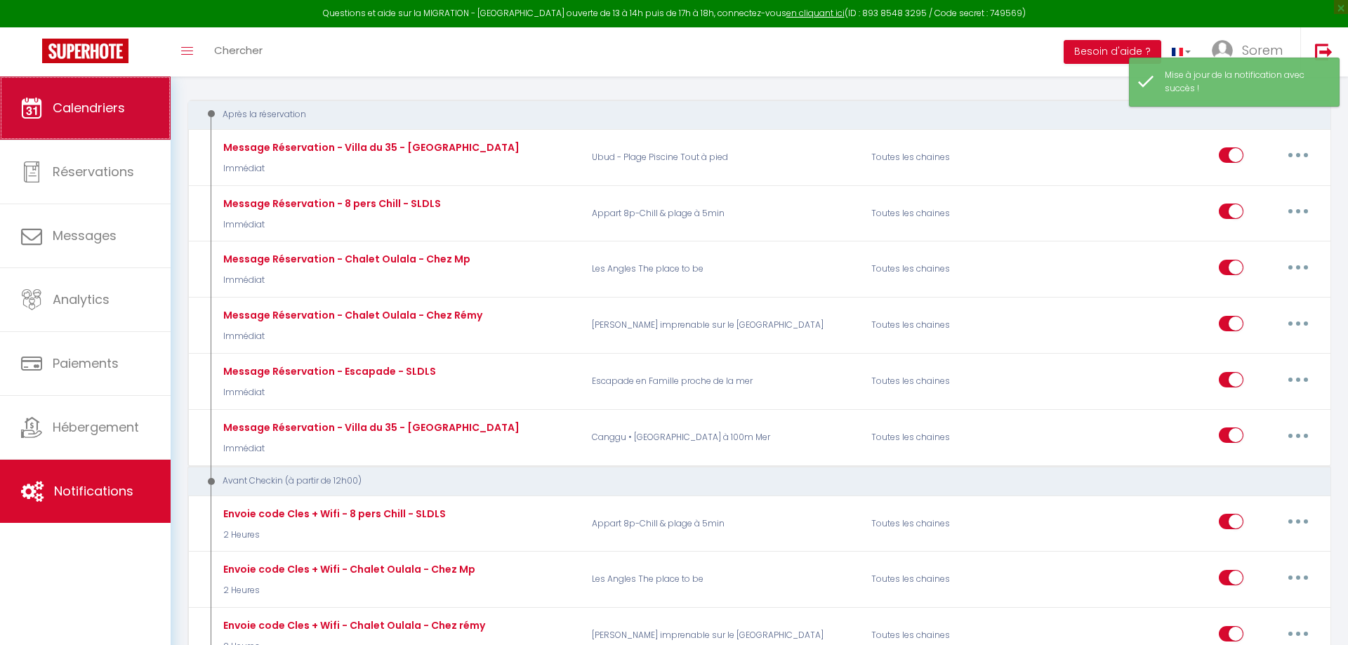
click at [98, 119] on link "Calendriers" at bounding box center [85, 108] width 171 height 63
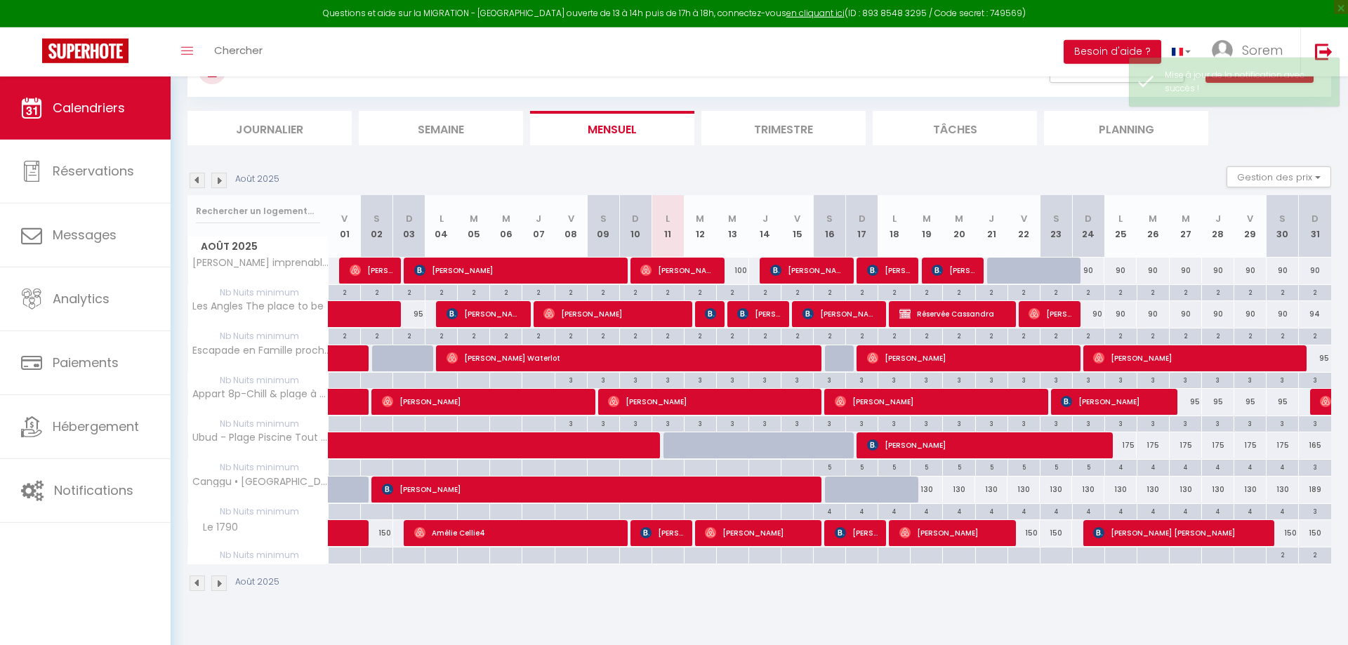
scroll to position [77, 0]
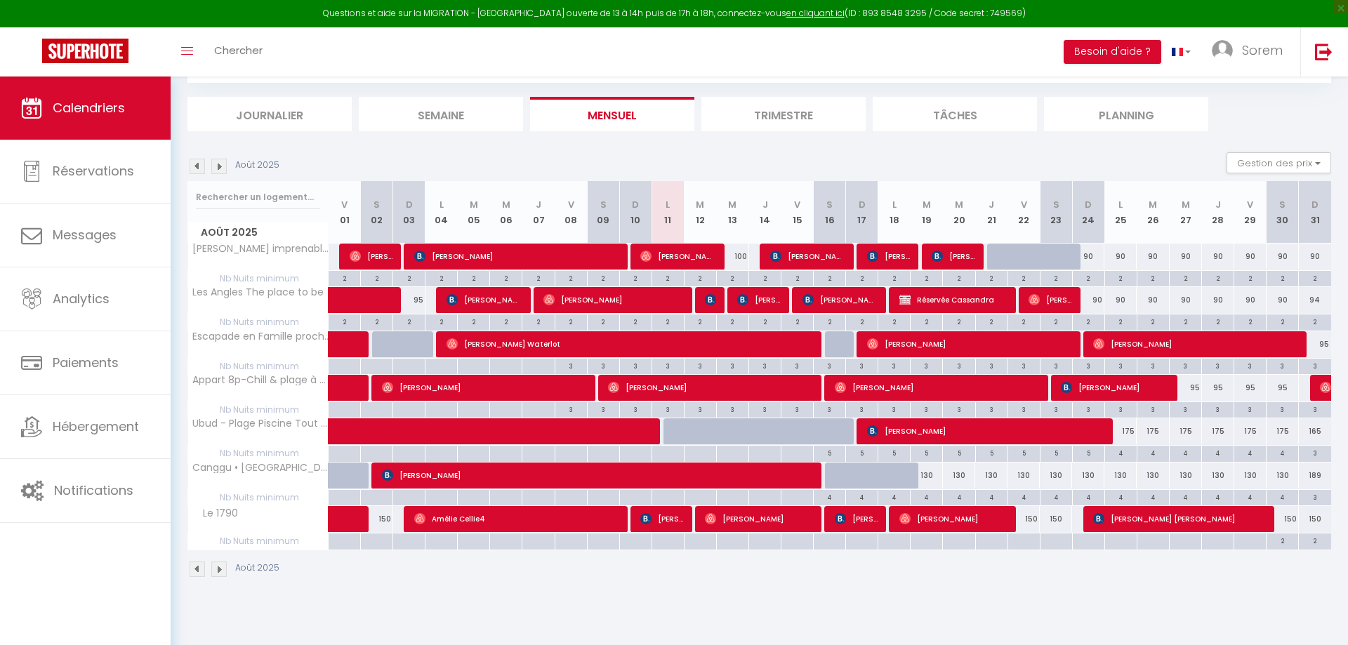
click at [1126, 456] on div "4" at bounding box center [1121, 452] width 32 height 13
type input "4"
type input "Lun 25 Août 2025"
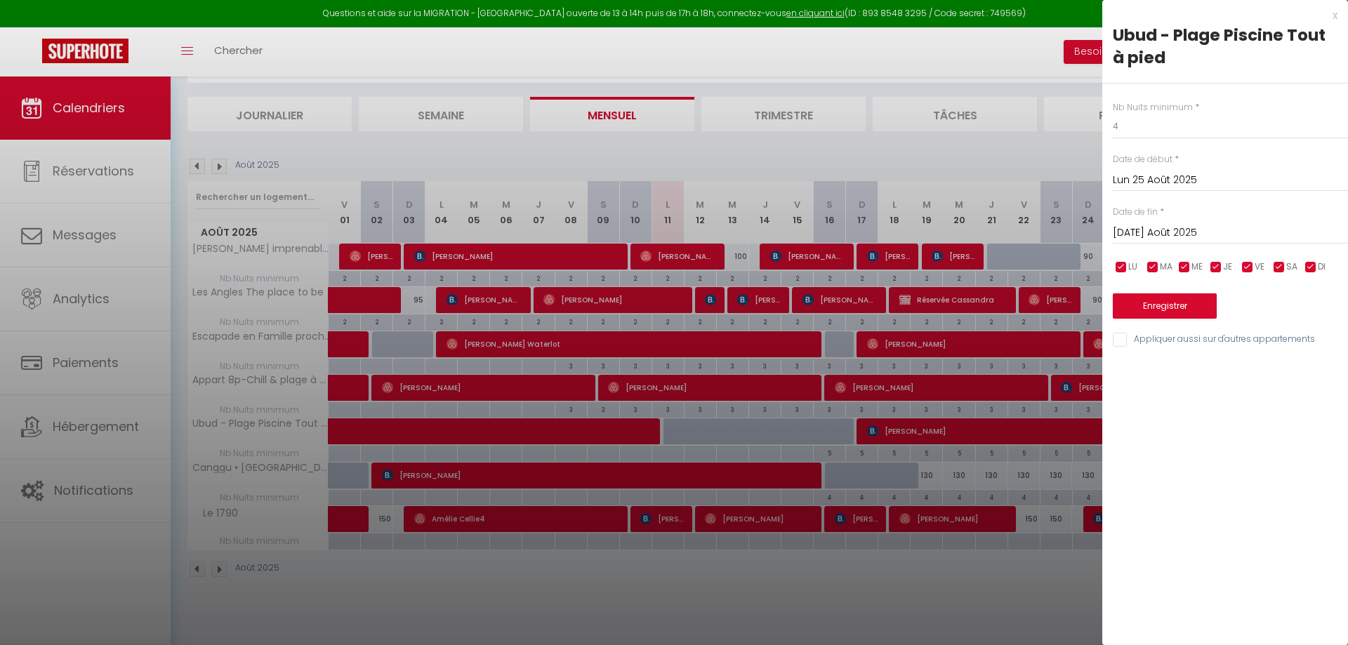
click at [1161, 235] on input "[DATE] Août 2025" at bounding box center [1230, 233] width 235 height 18
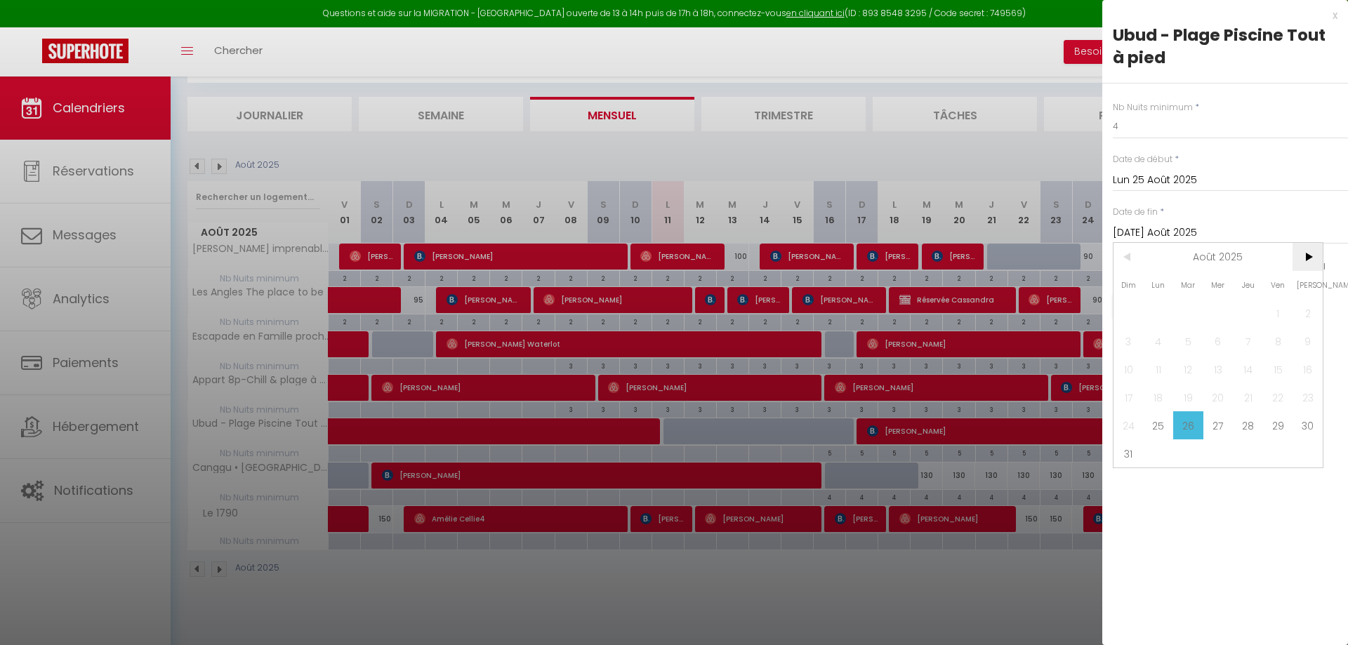
click at [1308, 258] on span ">" at bounding box center [1308, 257] width 30 height 28
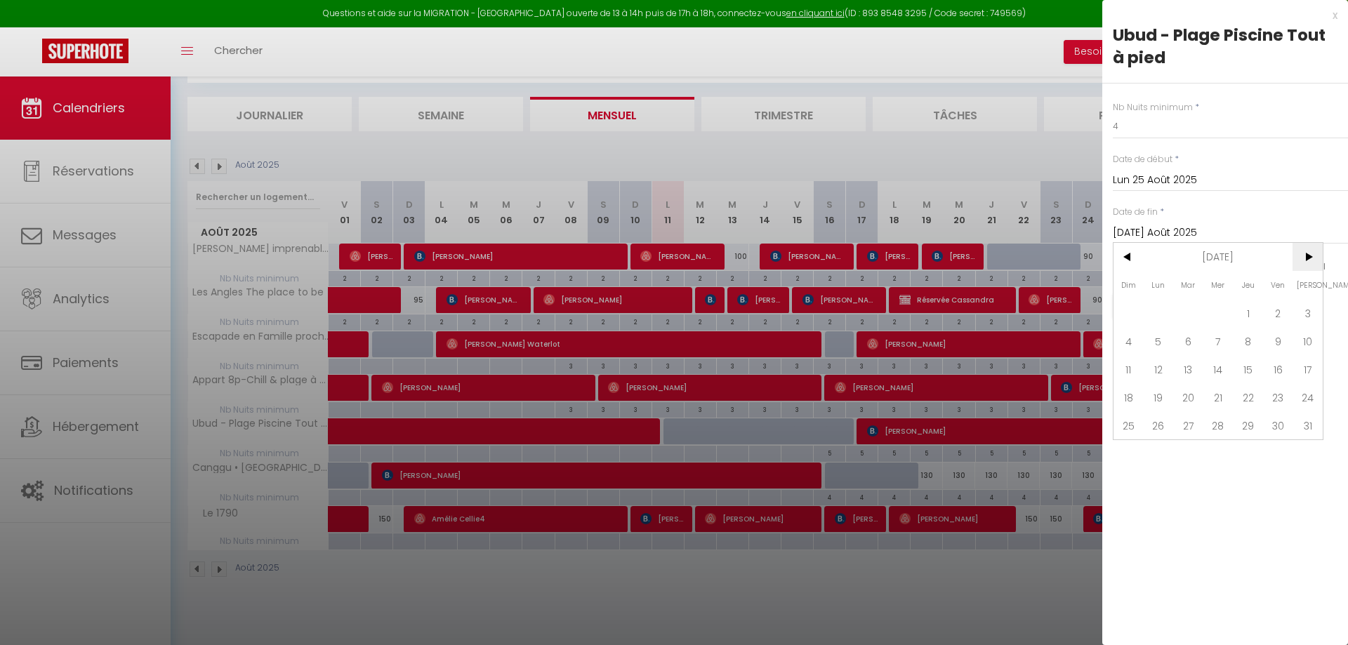
click at [1308, 258] on span ">" at bounding box center [1308, 257] width 30 height 28
click at [1307, 260] on span ">" at bounding box center [1308, 257] width 30 height 28
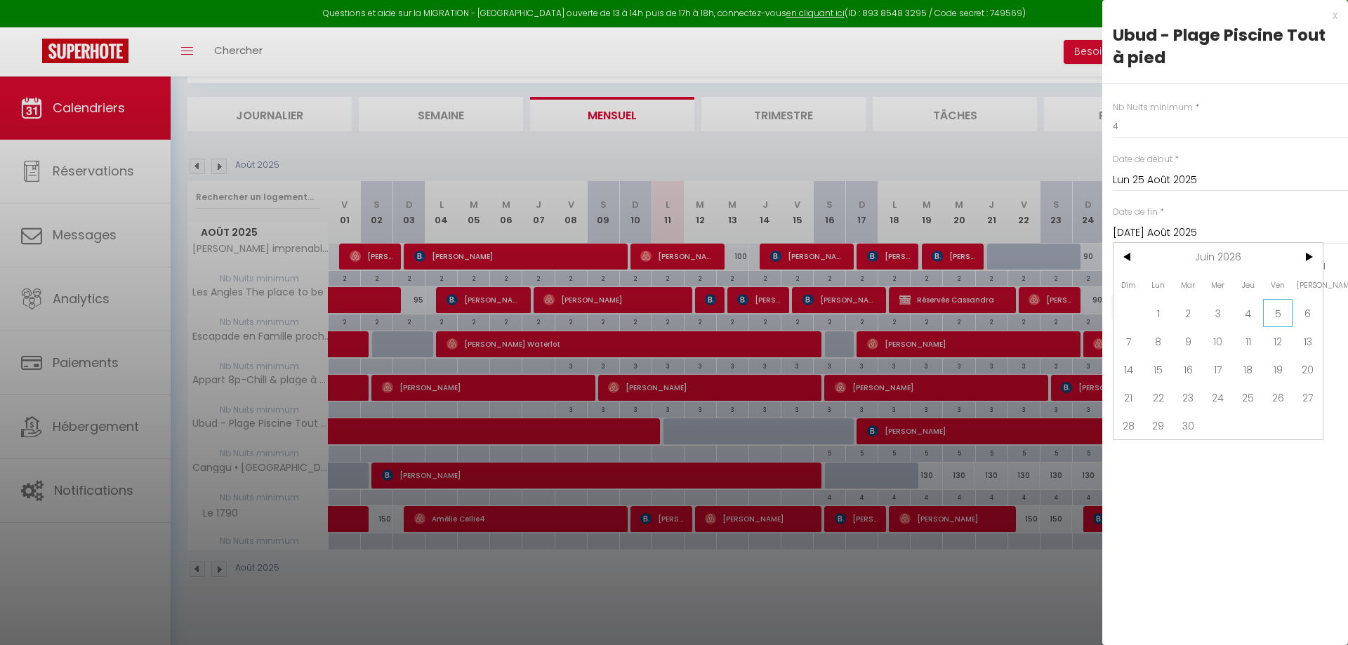
click at [1279, 322] on span "5" at bounding box center [1278, 313] width 30 height 28
type input "Ven 05 Juin 2026"
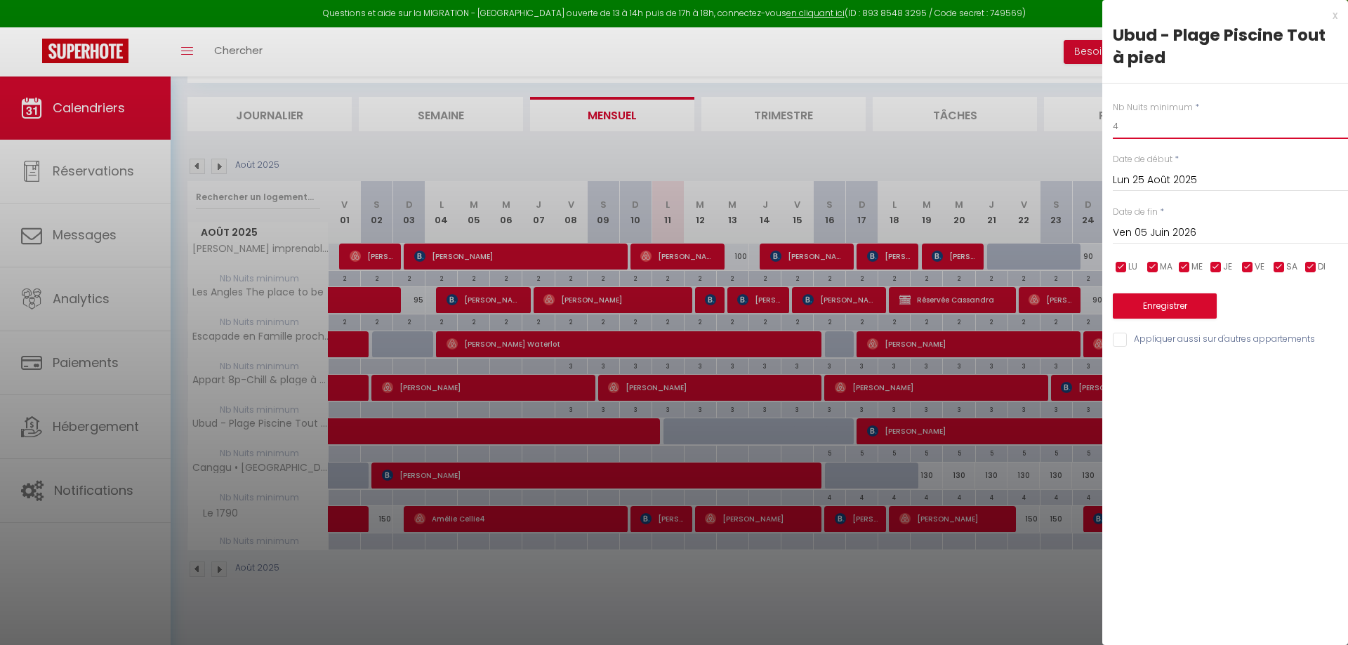
drag, startPoint x: 1123, startPoint y: 128, endPoint x: 1109, endPoint y: 131, distance: 14.9
click at [1113, 131] on input "4" at bounding box center [1230, 126] width 235 height 25
type input "3"
click at [1152, 341] on input "Appliquer aussi sur d'autres appartements" at bounding box center [1230, 340] width 235 height 14
checkbox input "true"
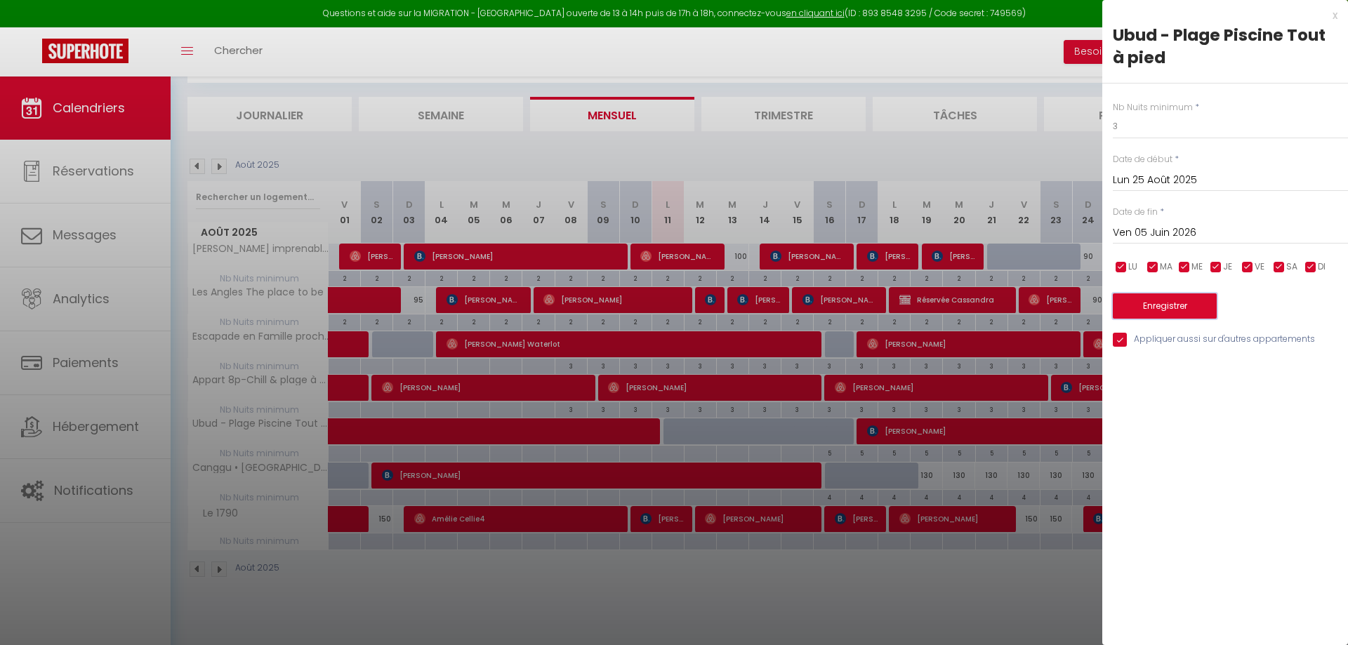
click at [1162, 301] on button "Enregistrer" at bounding box center [1165, 306] width 104 height 25
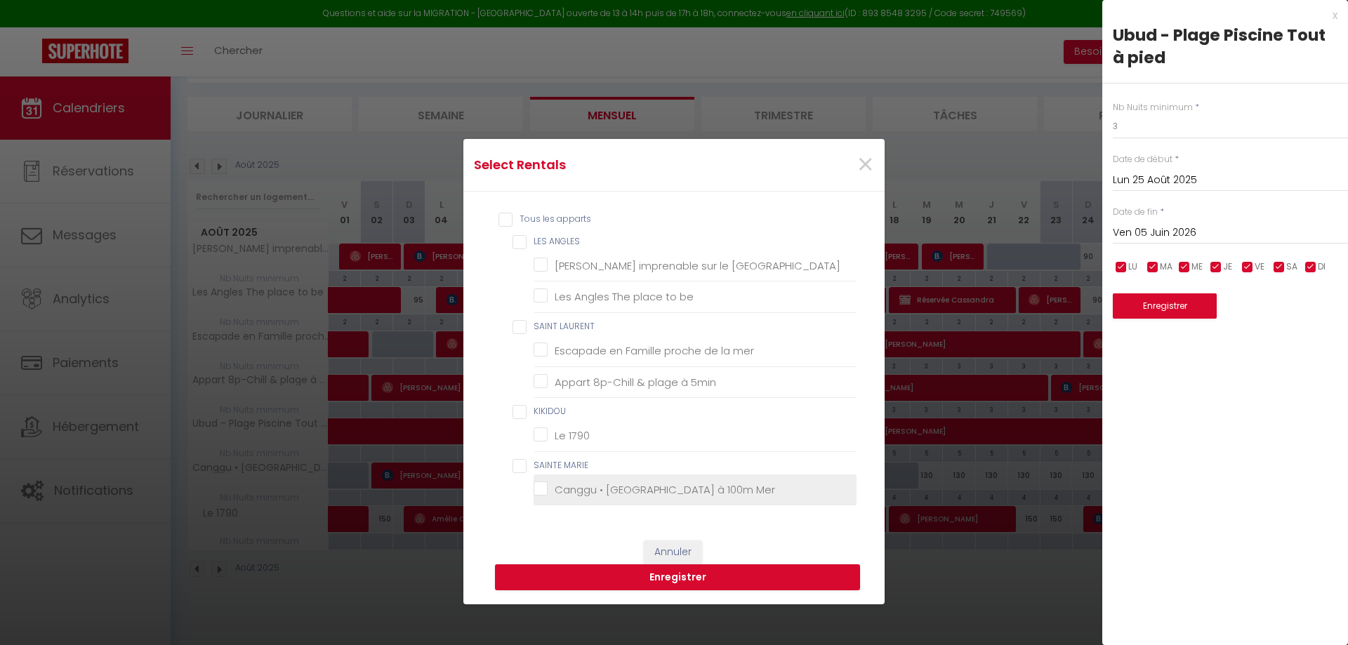
click at [583, 491] on Mer "Canggu • [GEOGRAPHIC_DATA] à 100m Mer" at bounding box center [695, 489] width 323 height 14
checkbox Mer "true"
checkbox Matemale "false"
checkbox be "false"
checkbox mer "false"
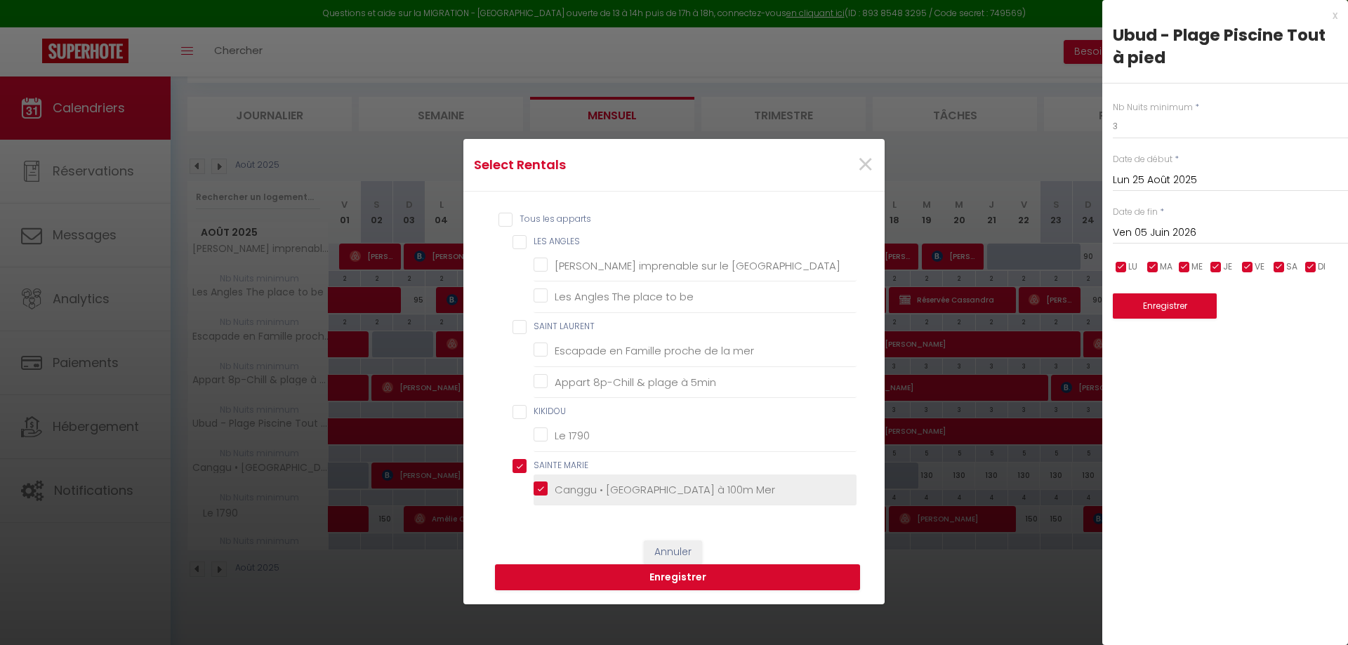
checkbox 5min "false"
checkbox 1790 "false"
checkbox MARIE "true"
click at [697, 576] on button "Enregistrer" at bounding box center [677, 578] width 365 height 27
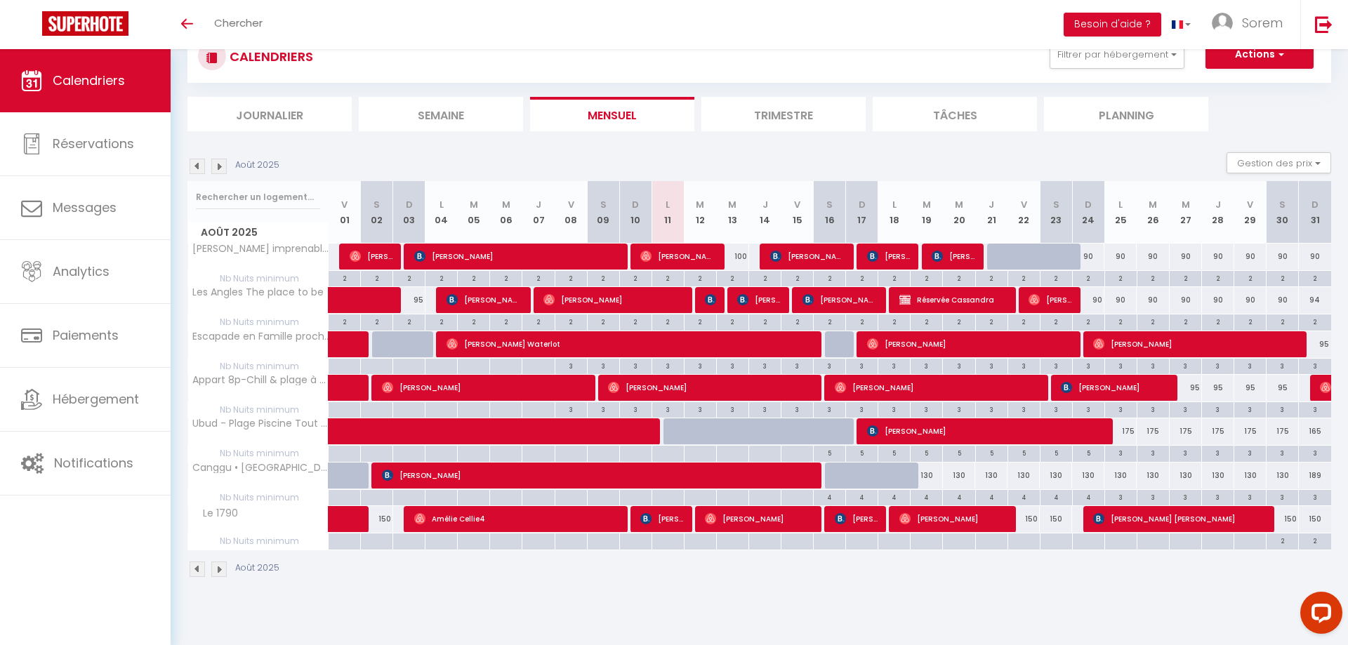
click at [935, 497] on div "4" at bounding box center [927, 496] width 32 height 13
type input "4"
type input "Mar 19 Août 2025"
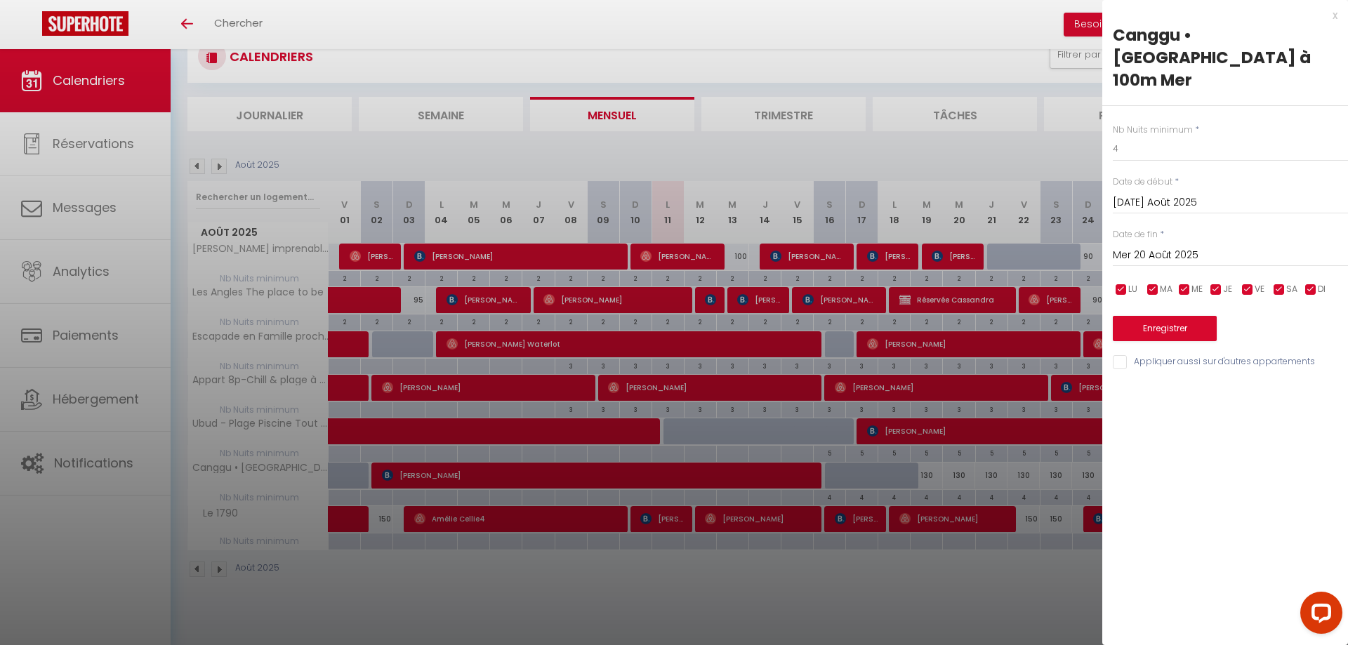
click at [1160, 246] on input "Mer 20 Août 2025" at bounding box center [1230, 255] width 235 height 18
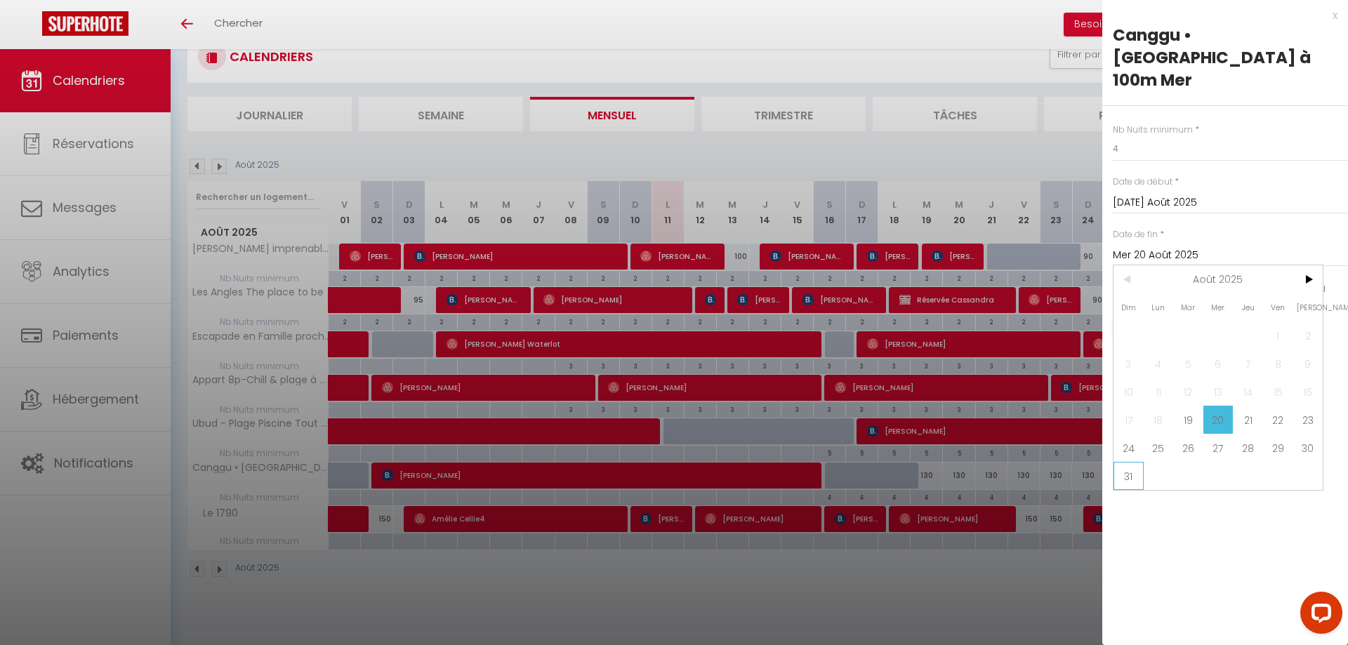
click at [1131, 463] on span "31" at bounding box center [1129, 476] width 30 height 28
type input "Dim 31 Août 2025"
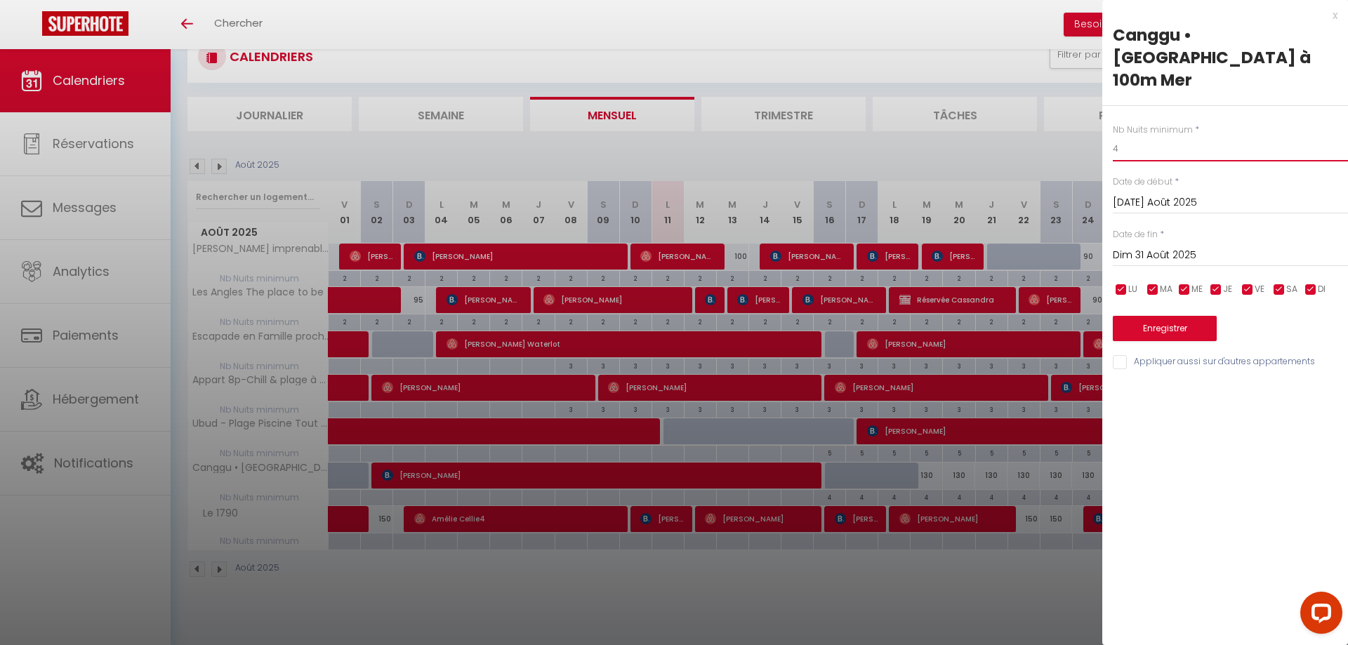
drag, startPoint x: 1147, startPoint y: 119, endPoint x: 1046, endPoint y: 126, distance: 100.6
click at [1113, 136] on input "4" at bounding box center [1230, 148] width 235 height 25
type input "3"
click at [1187, 316] on button "Enregistrer" at bounding box center [1165, 328] width 104 height 25
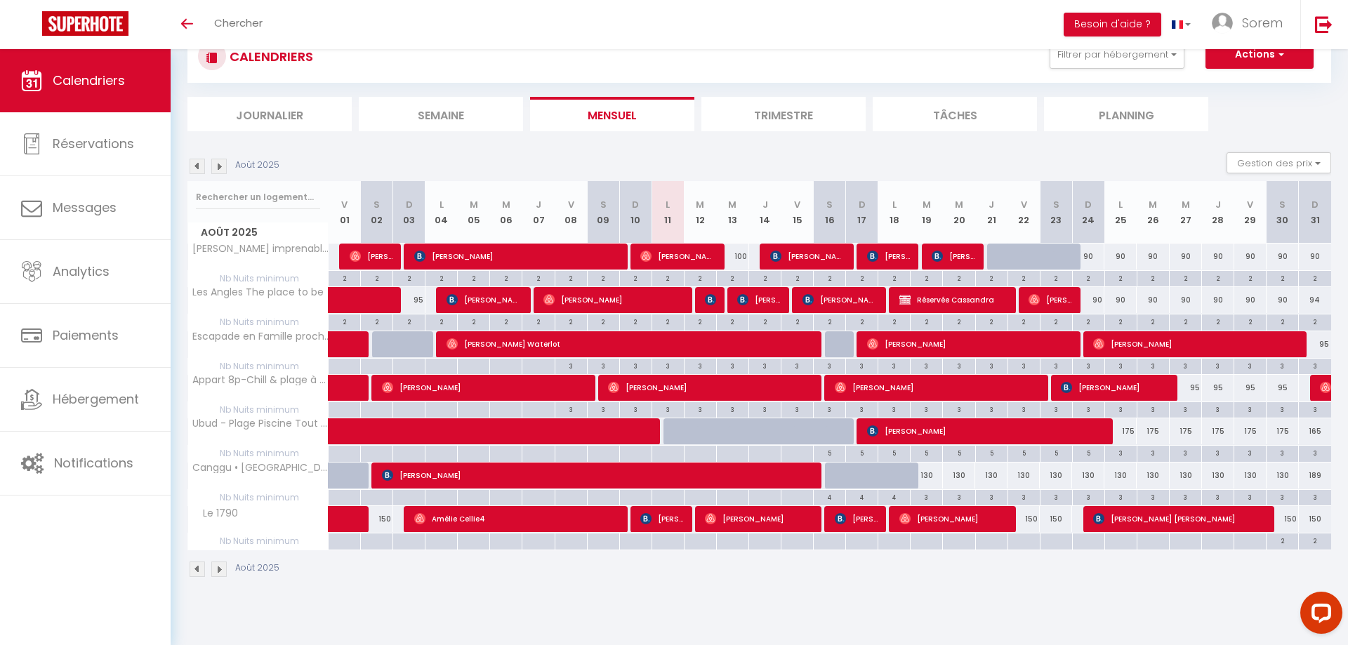
click at [1120, 440] on div "175" at bounding box center [1121, 431] width 32 height 26
type input "175"
type input "Lun 25 Août 2025"
type input "[DATE] Août 2025"
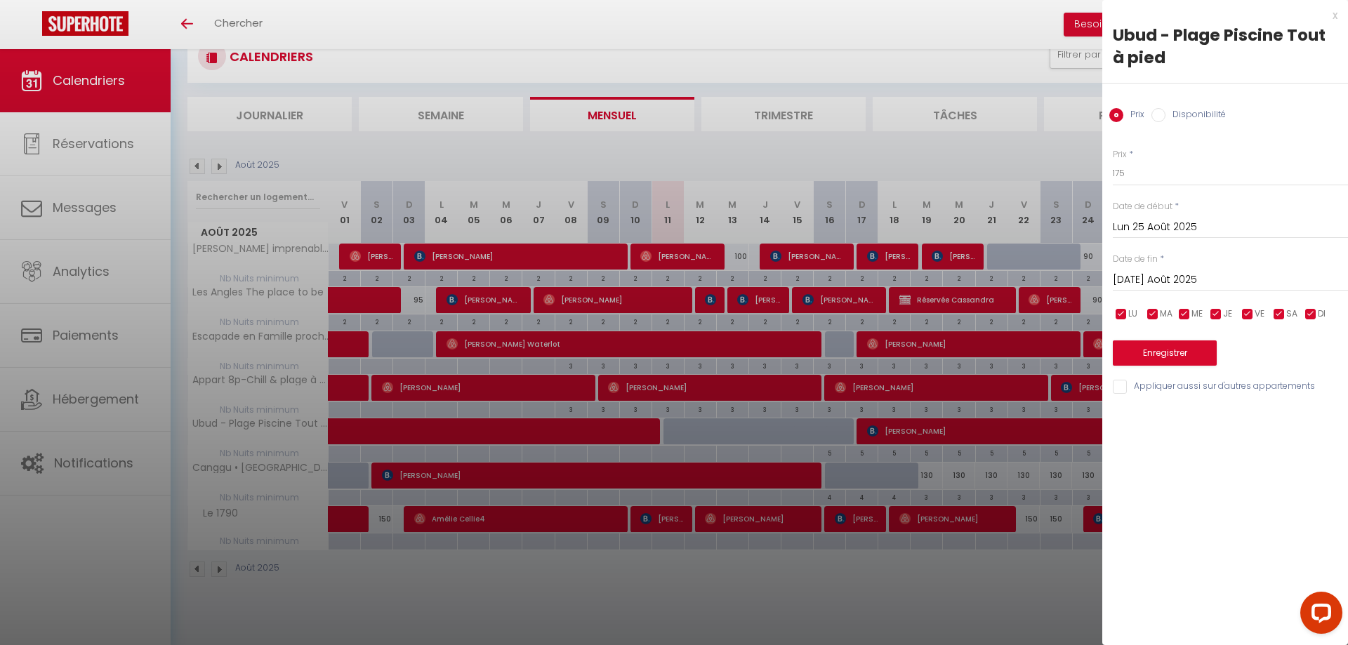
click at [1165, 283] on input "[DATE] Août 2025" at bounding box center [1230, 280] width 235 height 18
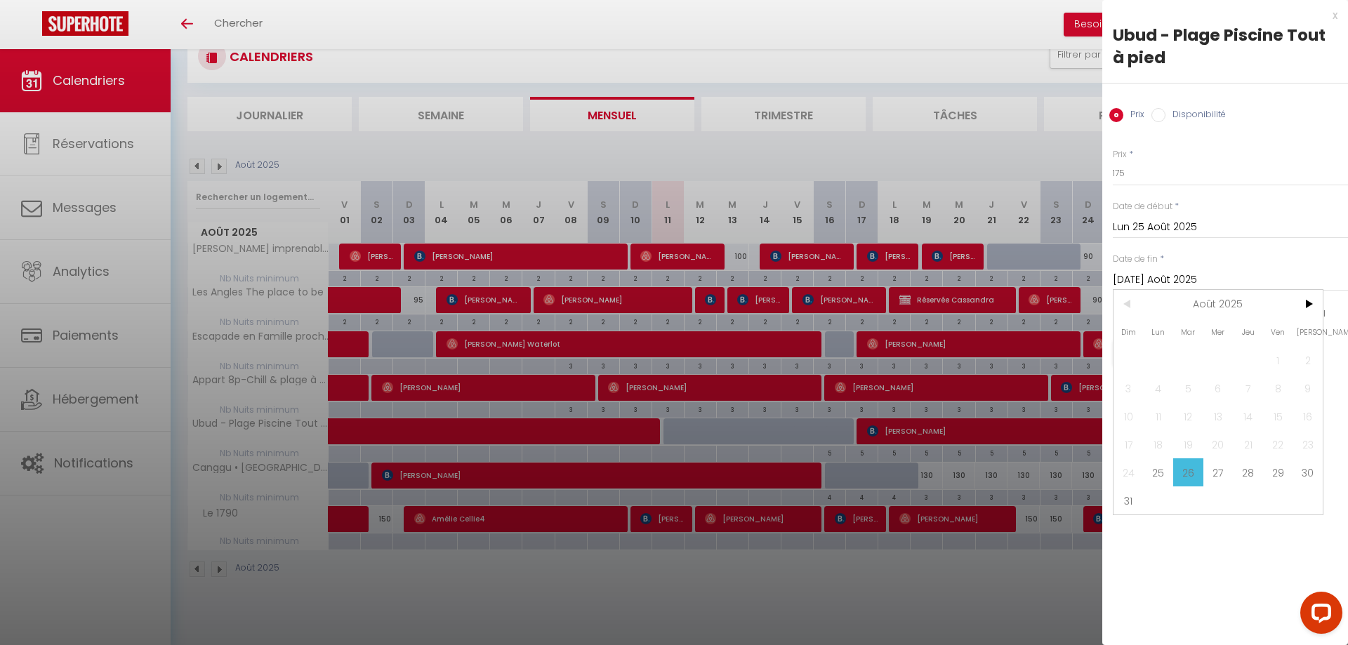
click at [1064, 396] on div at bounding box center [674, 322] width 1348 height 645
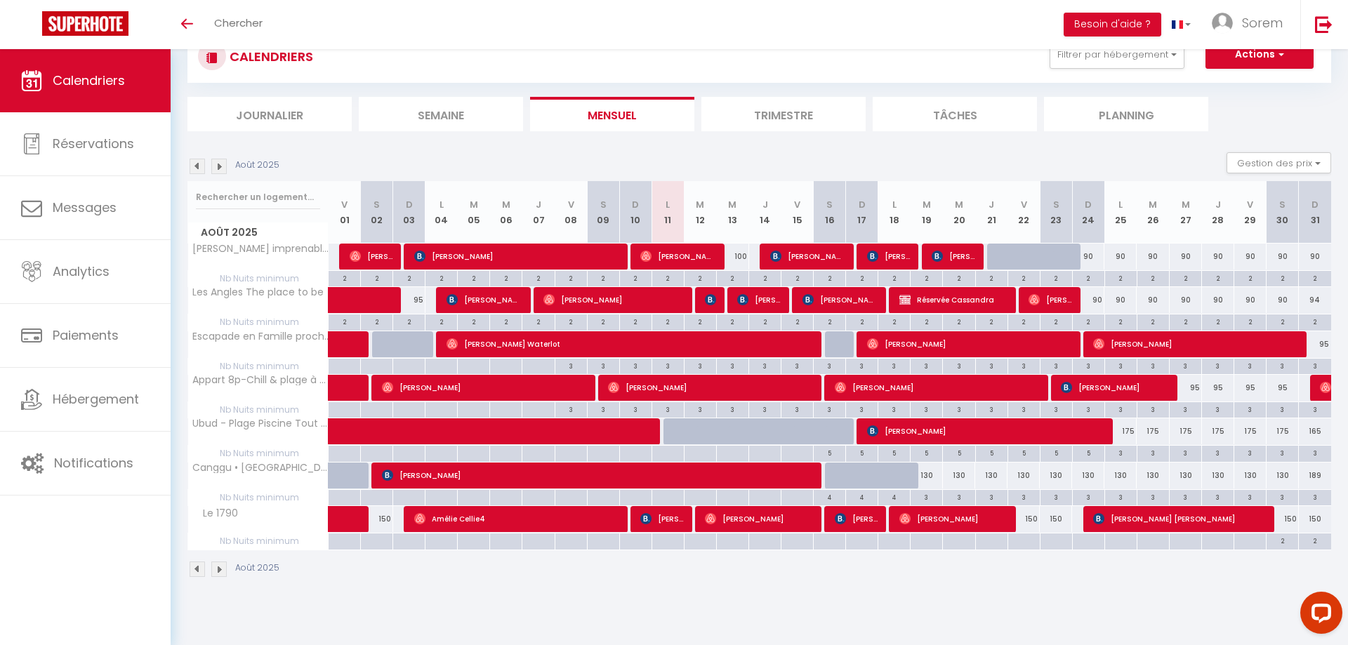
click at [1121, 442] on div "175" at bounding box center [1121, 431] width 32 height 26
type input "175"
type input "Lun 25 Août 2025"
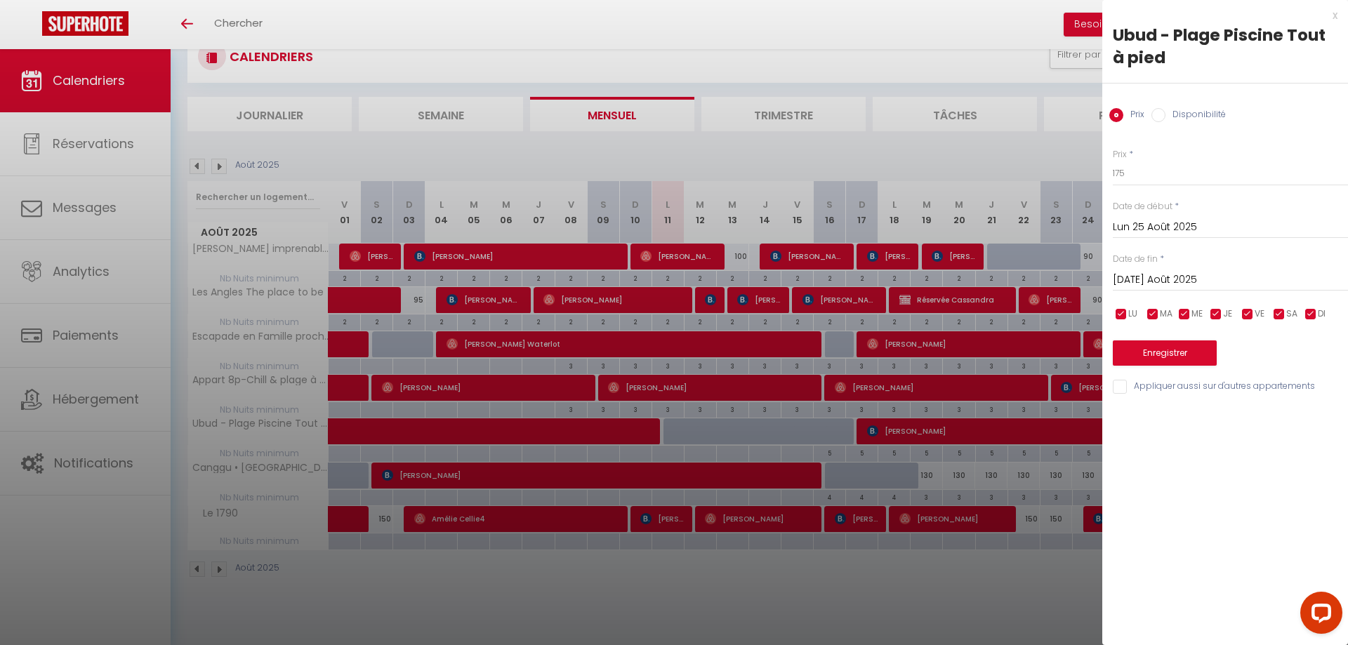
click at [1137, 277] on input "[DATE] Août 2025" at bounding box center [1230, 280] width 235 height 18
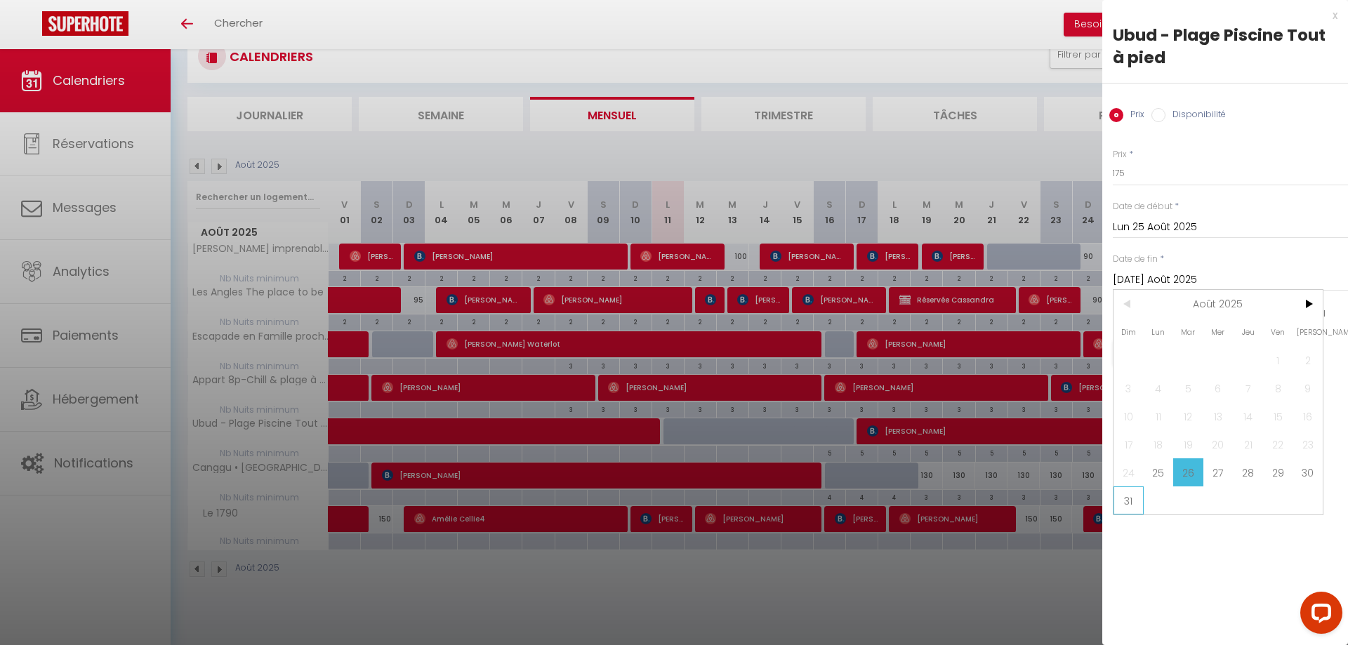
click at [1128, 501] on span "31" at bounding box center [1129, 501] width 30 height 28
type input "Dim 31 Août 2025"
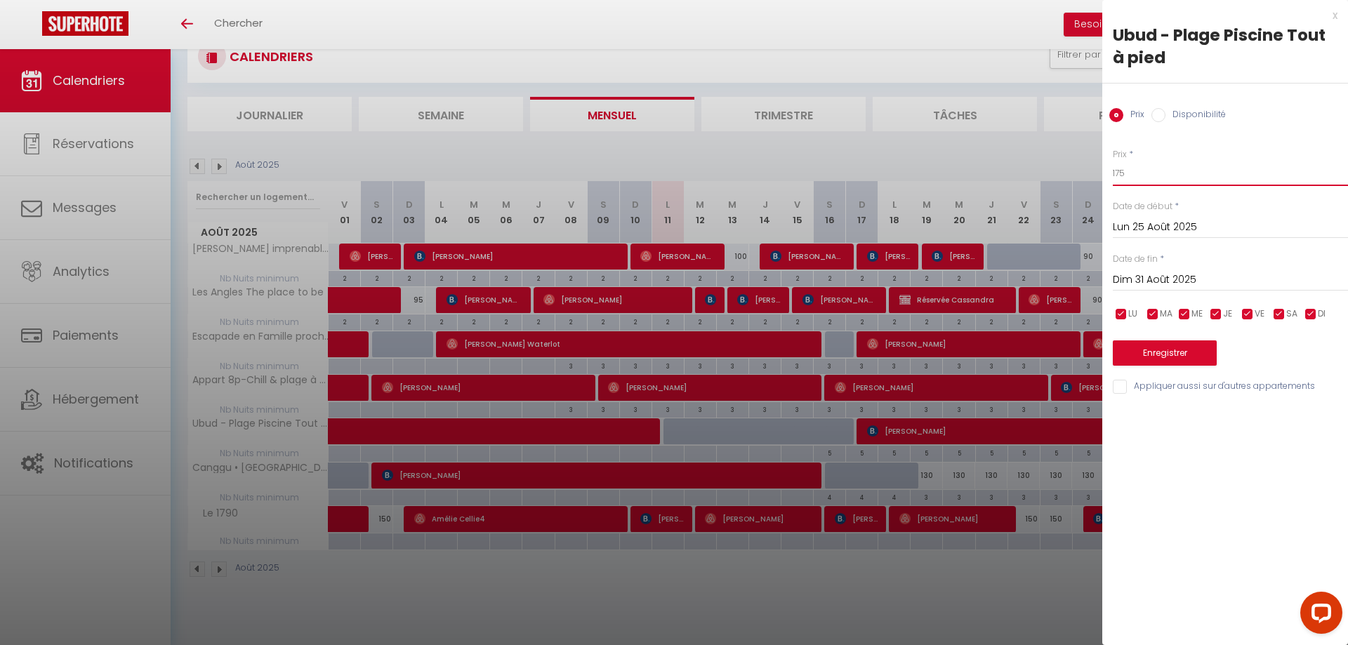
drag, startPoint x: 1152, startPoint y: 173, endPoint x: 1015, endPoint y: 177, distance: 137.0
click at [1113, 178] on input "175" at bounding box center [1230, 173] width 235 height 25
type input "155"
click at [1184, 360] on button "Enregistrer" at bounding box center [1165, 353] width 104 height 25
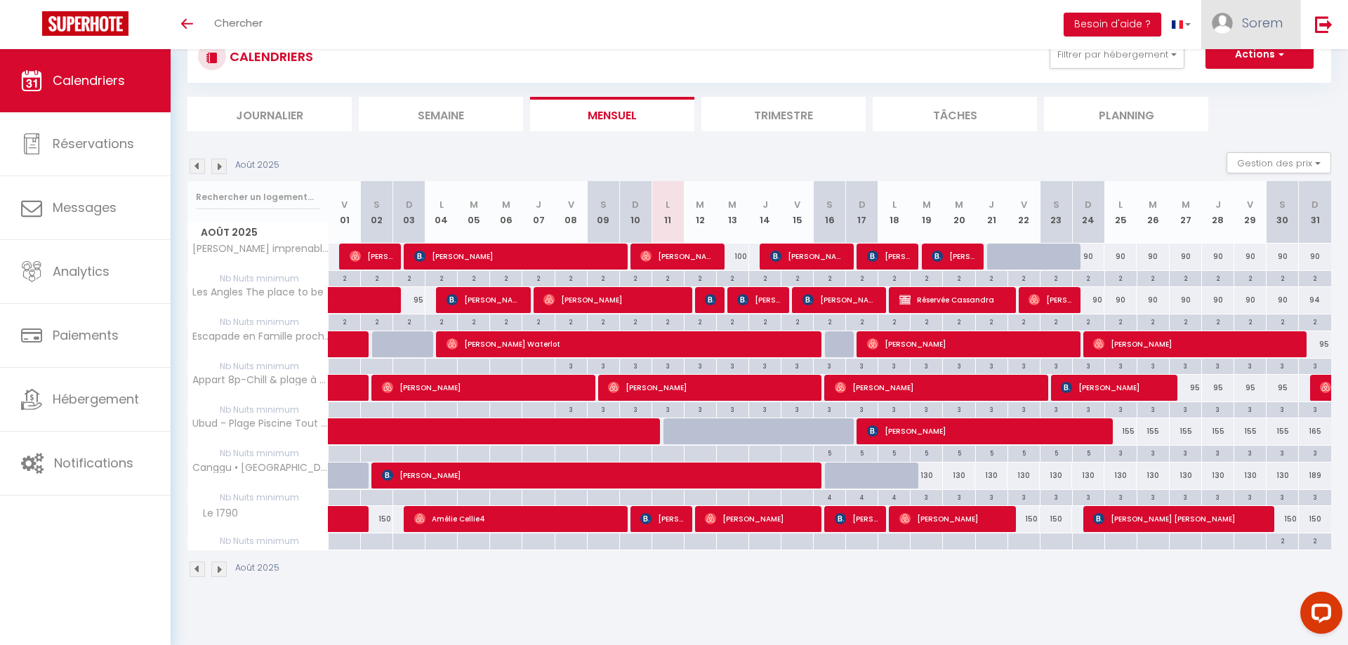
click at [1228, 19] on img at bounding box center [1222, 23] width 21 height 21
click at [1252, 73] on link "Paramètres" at bounding box center [1244, 70] width 104 height 24
select select "fr"
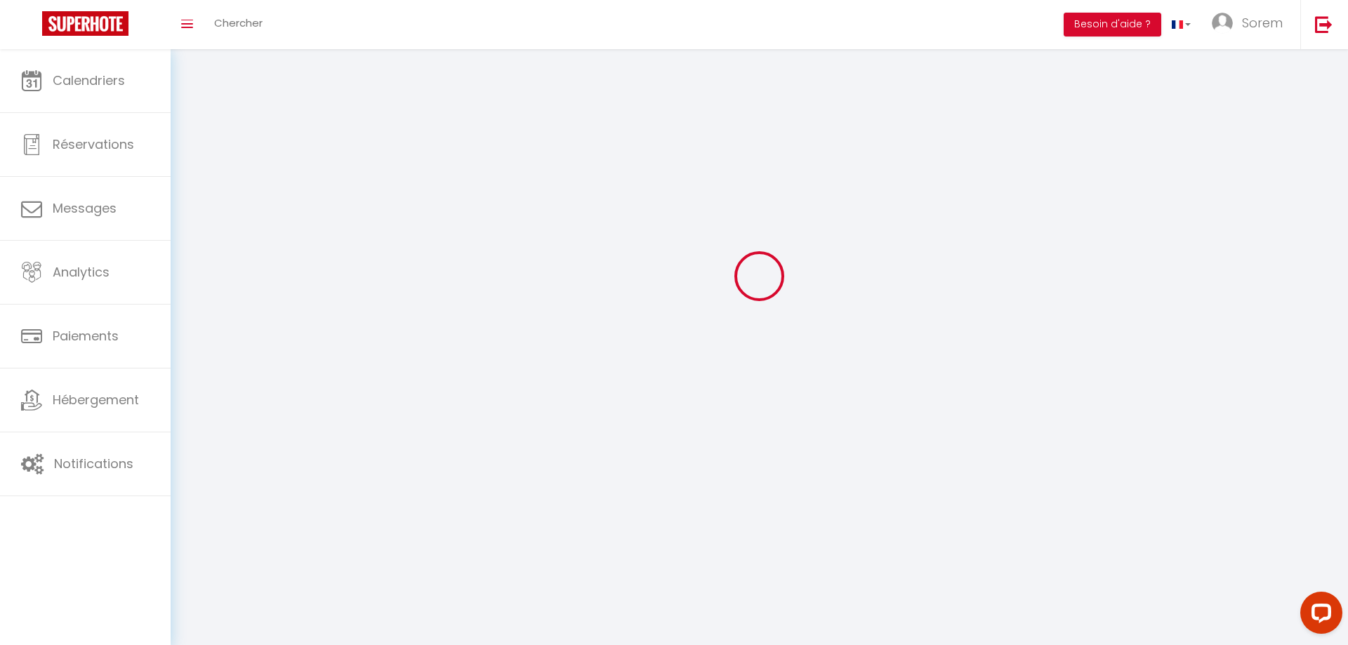
select select
type input "Sorem"
type input "Sas"
type input "+33610898910"
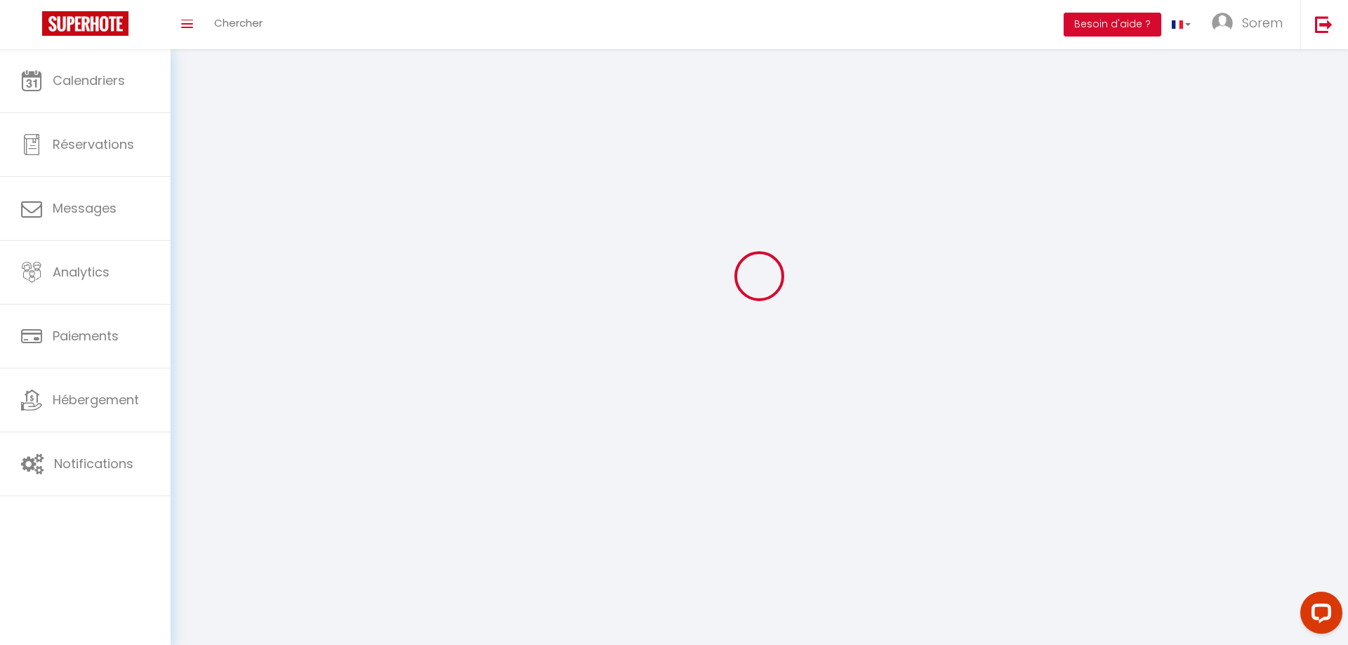
type input "09 RUE GUSTAVE EIFFEL"
type input "66250"
type input "SAINT LAURENT DE LA SALANQUE"
type input "rdEIUcN3udCc3R4SkOWUYoMIj"
type input "HqPAEaVGQM8mCn3jrjz47qUz6"
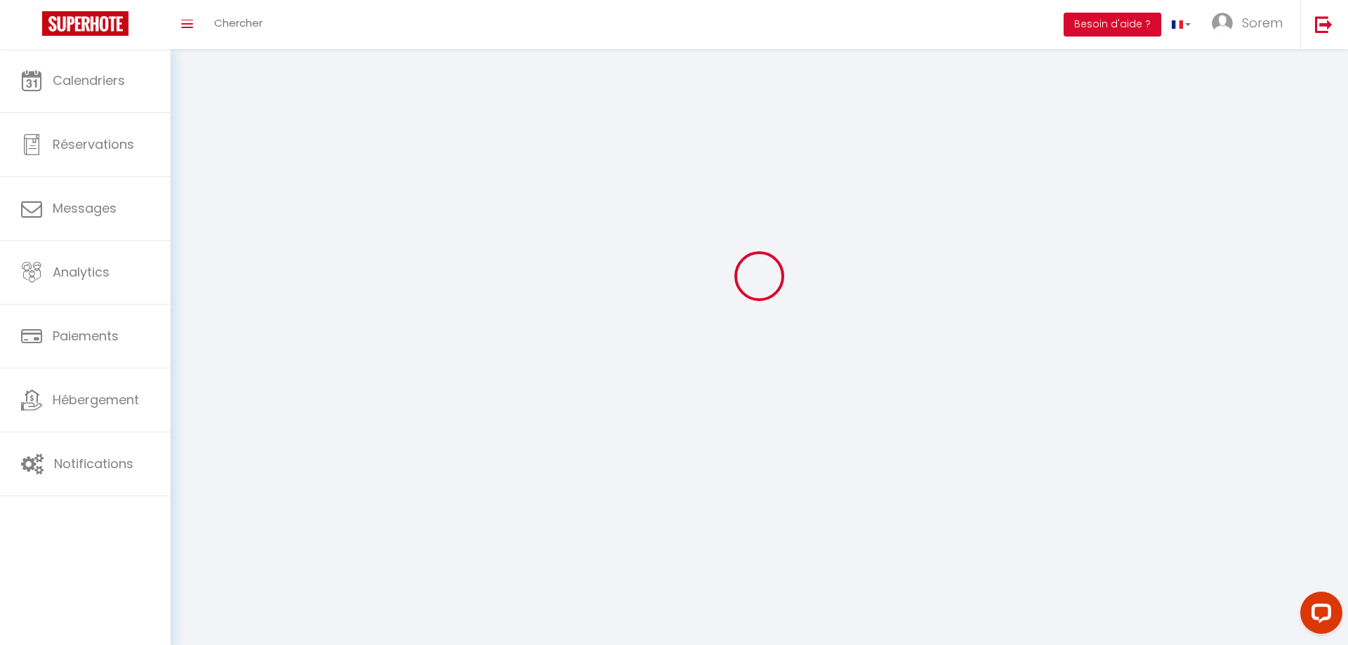
type input "https://app.superhote.com/#/get-available-rentals/HqPAEaVGQM8mCn3jrjz47qUz6"
type input "rdEIUcN3udCc3R4SkOWUYoMIj"
type input "HqPAEaVGQM8mCn3jrjz47qUz6"
type input "https://app.superhote.com/#/get-available-rentals/HqPAEaVGQM8mCn3jrjz47qUz6"
select select "28"
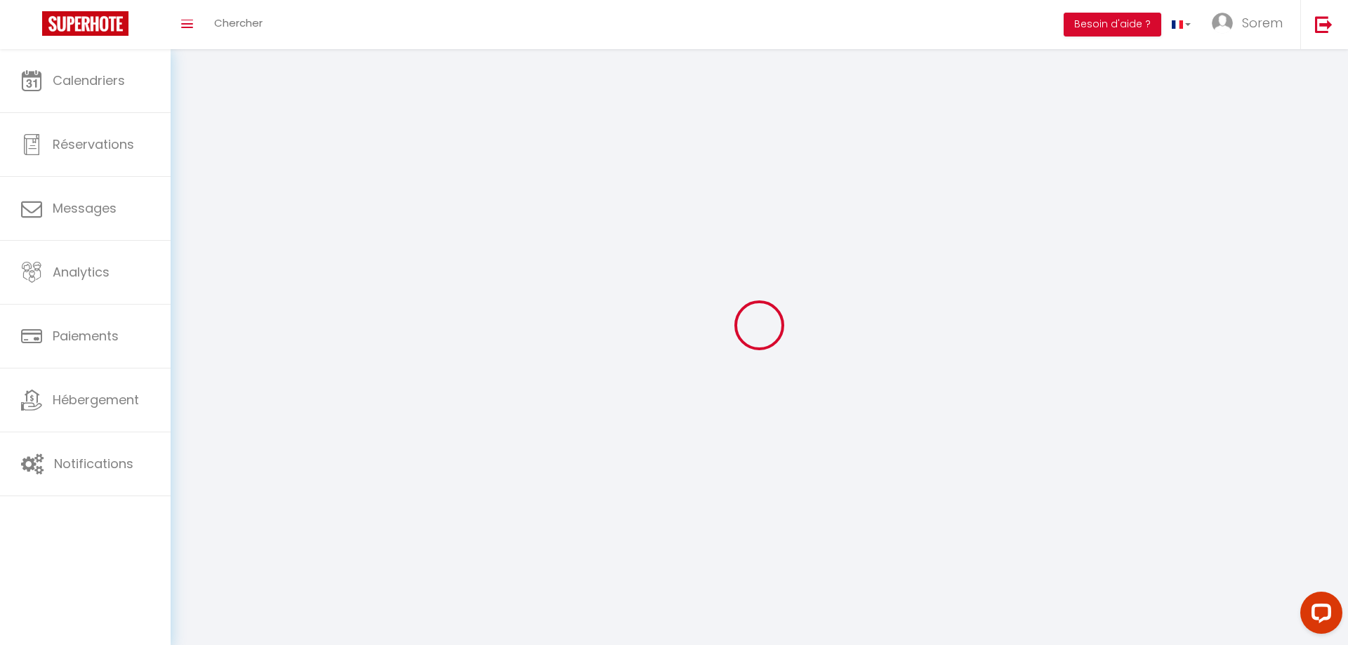
select select "fr"
